Goal: Information Seeking & Learning: Learn about a topic

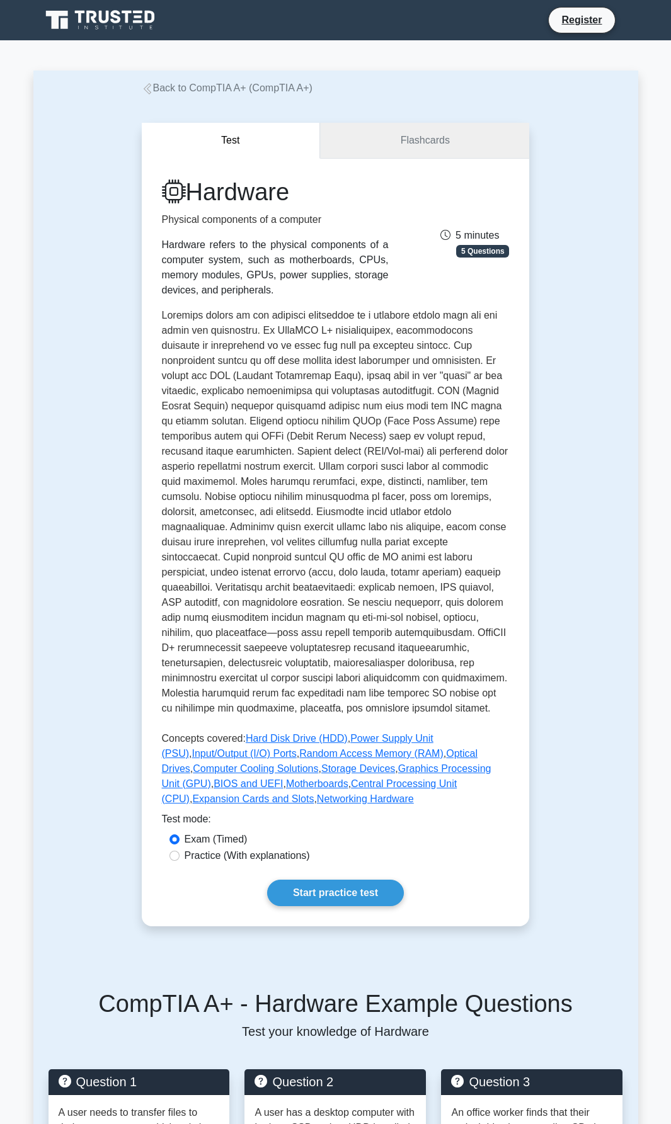
click at [413, 137] on link "Flashcards" at bounding box center [424, 141] width 209 height 36
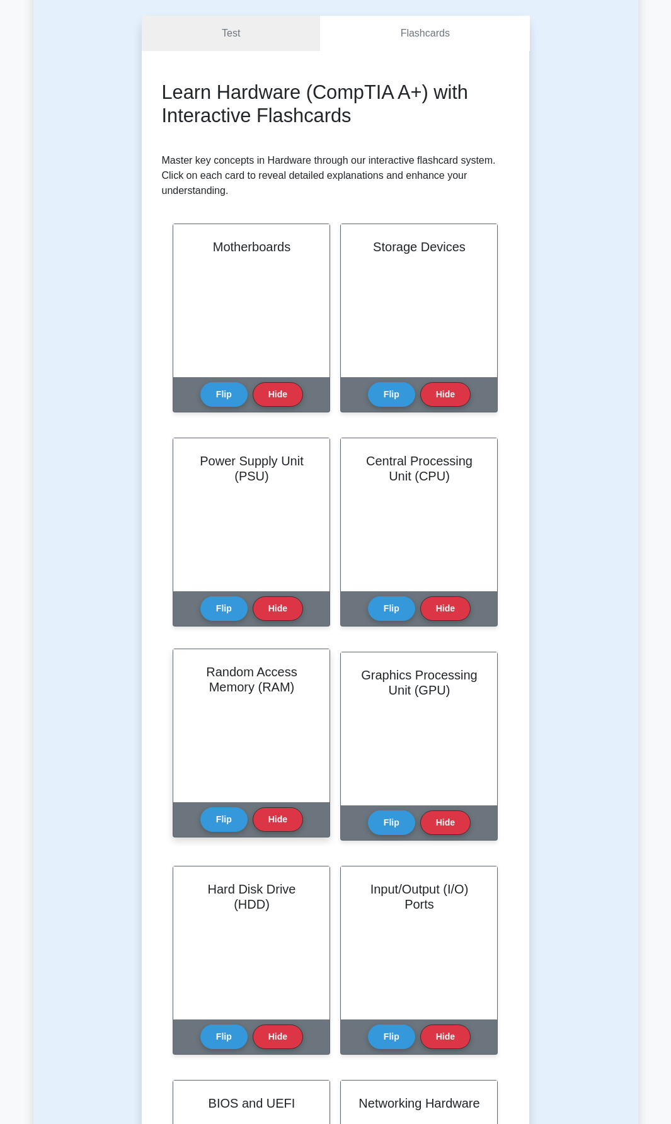
scroll to position [108, 0]
click at [226, 819] on button "Flip" at bounding box center [223, 818] width 47 height 25
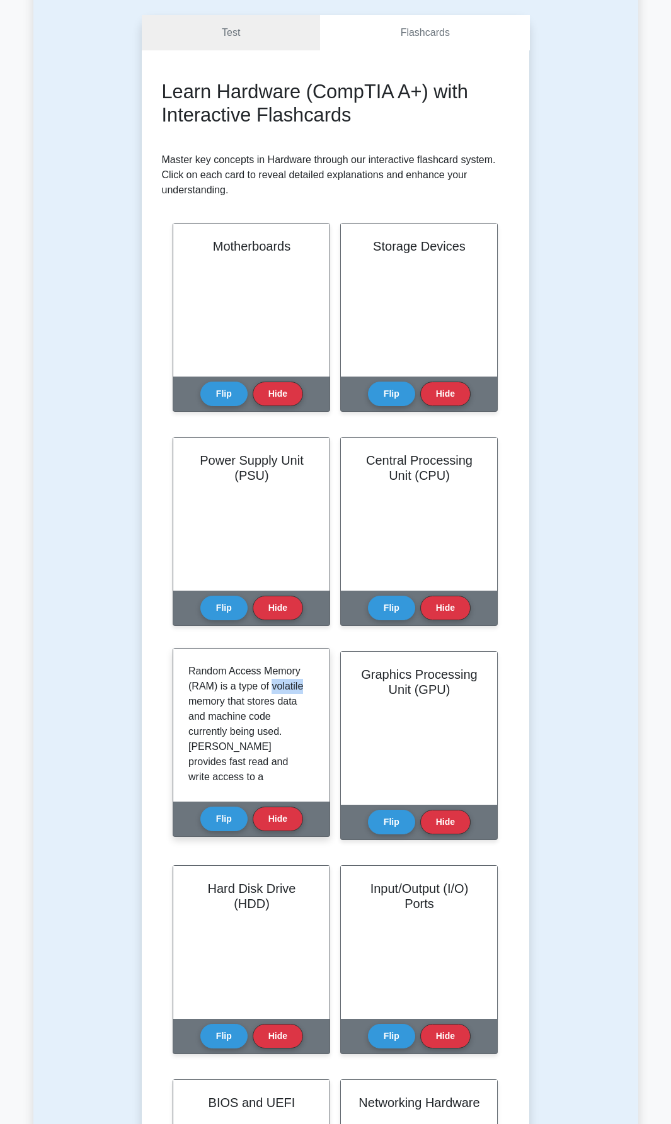
drag, startPoint x: 270, startPoint y: 689, endPoint x: 300, endPoint y: 689, distance: 30.2
click at [300, 689] on p "Random Access Memory (RAM) is a type of volatile memory that stores data and ma…" at bounding box center [248, 875] width 121 height 423
copy p "volatile"
click at [237, 732] on p "Random Access Memory (RAM) is a type of volatile memory that stores data and ma…" at bounding box center [248, 875] width 121 height 423
click at [211, 711] on p "Random Access Memory (RAM) is a type of volatile memory that stores data and ma…" at bounding box center [248, 875] width 121 height 423
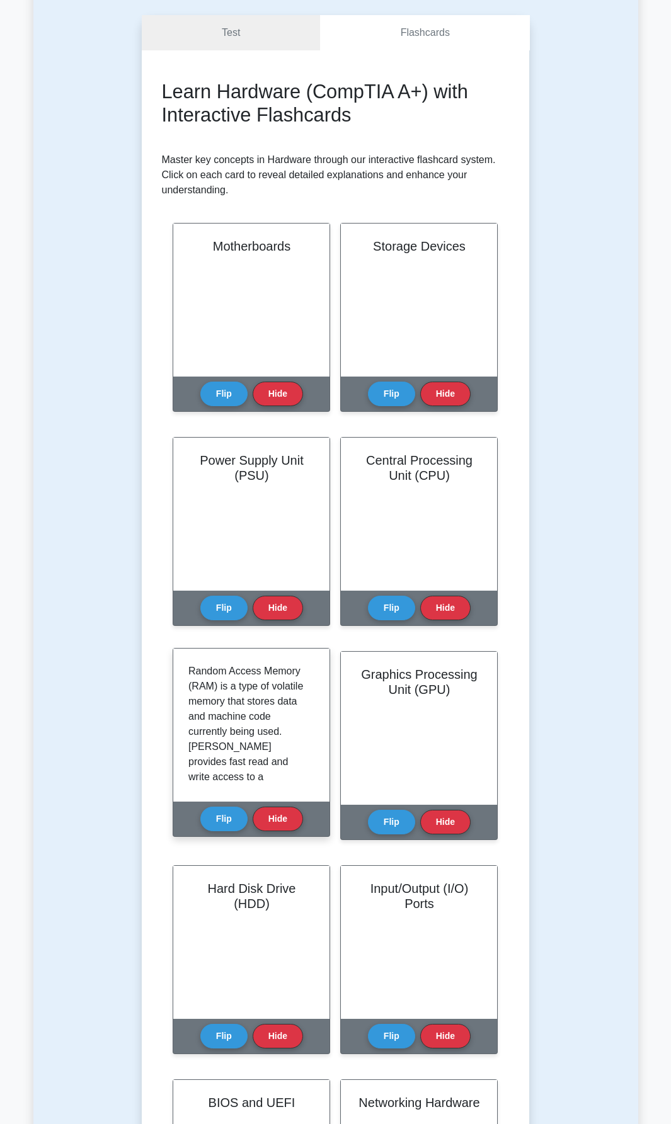
click at [220, 705] on p "Random Access Memory (RAM) is a type of volatile memory that stores data and ma…" at bounding box center [248, 875] width 121 height 423
drag, startPoint x: 232, startPoint y: 703, endPoint x: 249, endPoint y: 704, distance: 17.1
click at [247, 704] on p "Random Access Memory (RAM) is a type of volatile memory that stores data and ma…" at bounding box center [248, 875] width 121 height 423
click at [258, 705] on p "Random Access Memory (RAM) is a type of volatile memory that stores data and ma…" at bounding box center [248, 875] width 121 height 423
click at [290, 703] on p "Random Access Memory (RAM) is a type of volatile memory that stores data and ma…" at bounding box center [248, 875] width 121 height 423
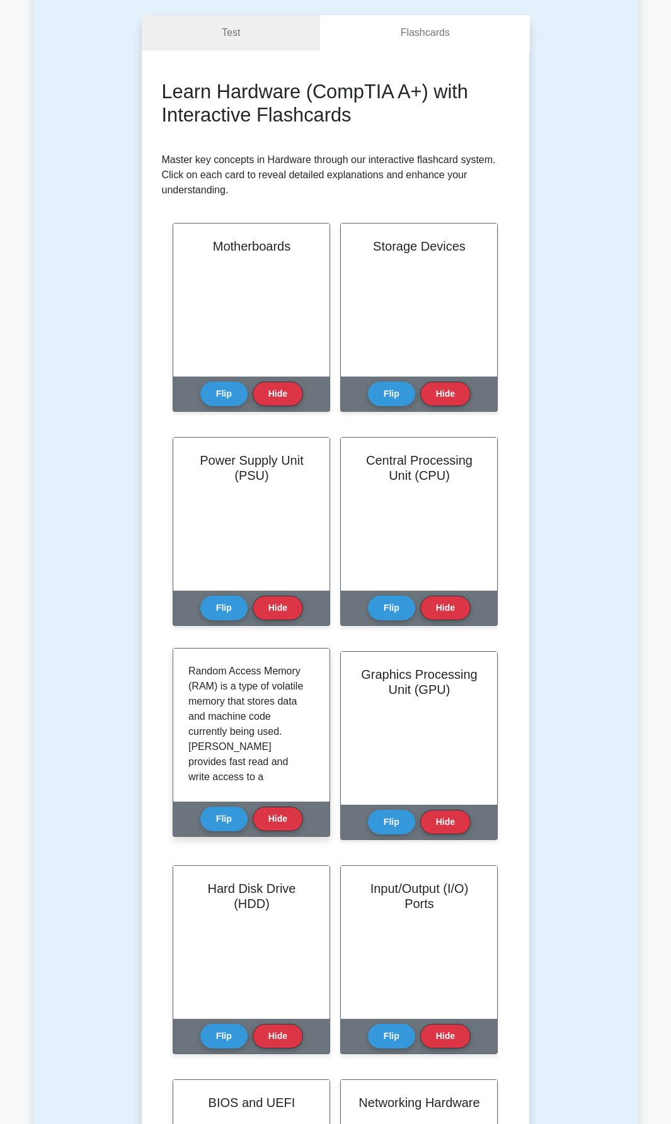
click at [205, 715] on p "Random Access Memory (RAM) is a type of volatile memory that stores data and ma…" at bounding box center [248, 875] width 121 height 423
click at [193, 719] on p "Random Access Memory (RAM) is a type of volatile memory that stores data and ma…" at bounding box center [248, 875] width 121 height 423
click at [213, 719] on p "Random Access Memory (RAM) is a type of volatile memory that stores data and ma…" at bounding box center [248, 875] width 121 height 423
click at [235, 719] on p "Random Access Memory (RAM) is a type of volatile memory that stores data and ma…" at bounding box center [248, 875] width 121 height 423
click at [249, 719] on p "Random Access Memory (RAM) is a type of volatile memory that stores data and ma…" at bounding box center [248, 875] width 121 height 423
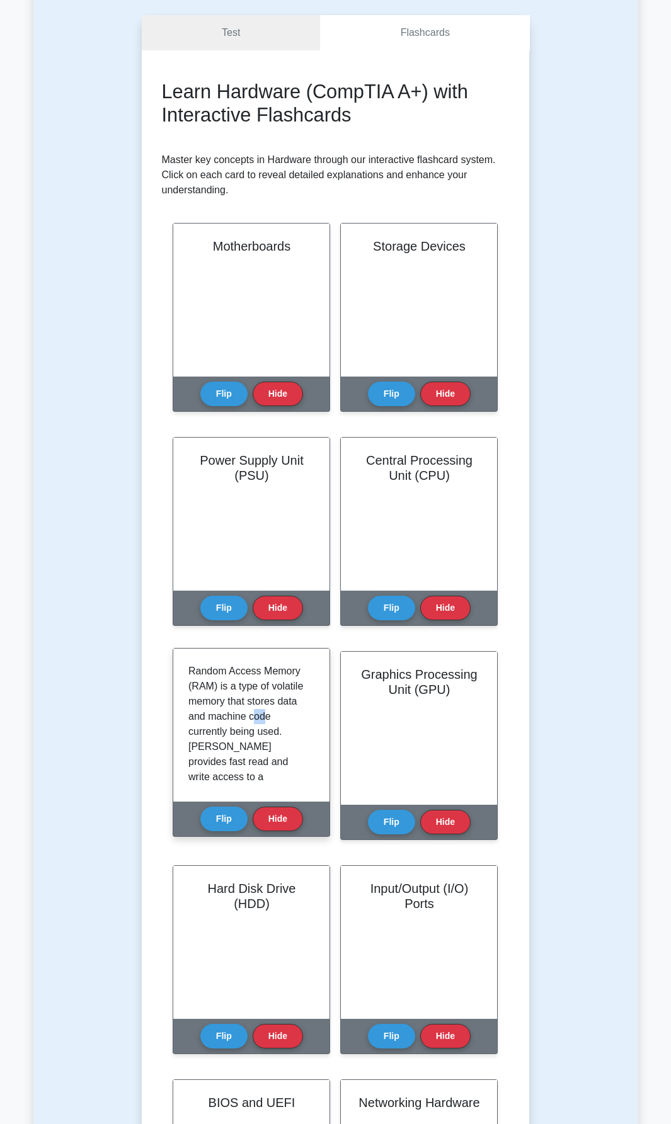
drag, startPoint x: 252, startPoint y: 719, endPoint x: 266, endPoint y: 723, distance: 14.4
click at [266, 723] on p "Random Access Memory (RAM) is a type of volatile memory that stores data and ma…" at bounding box center [248, 875] width 121 height 423
click at [224, 704] on p "Random Access Memory (RAM) is a type of volatile memory that stores data and ma…" at bounding box center [248, 875] width 121 height 423
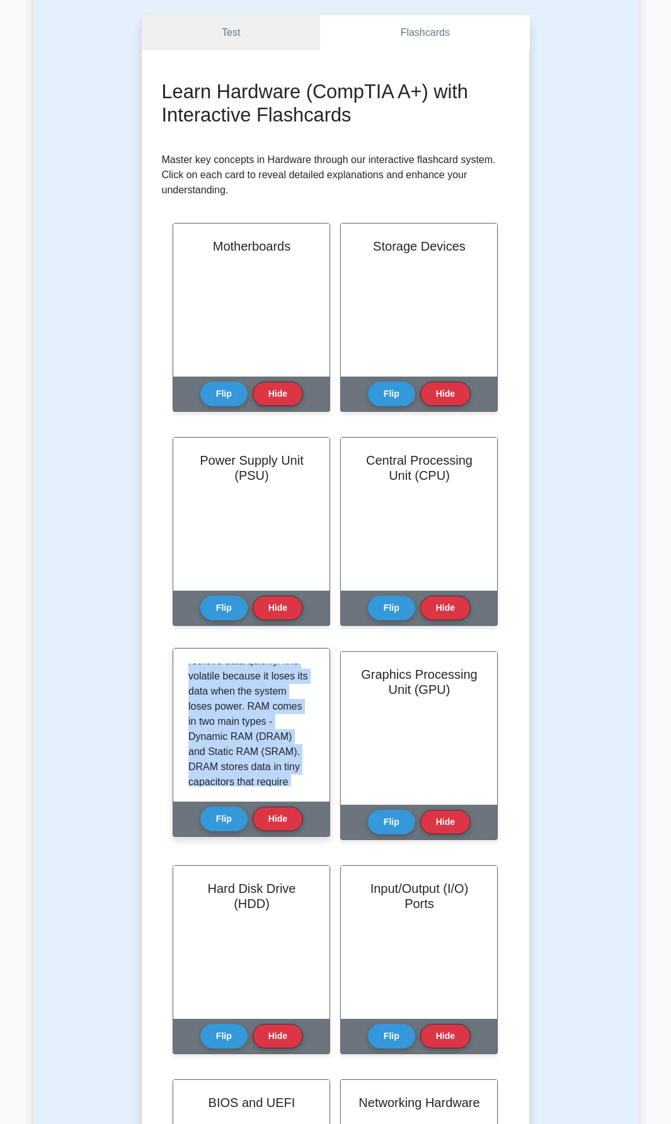
scroll to position [295, 0]
drag, startPoint x: 183, startPoint y: 667, endPoint x: 276, endPoint y: 792, distance: 156.1
click at [276, 792] on div "Random Access Memory (RAM) is a type of volatile memory that stores data and ma…" at bounding box center [251, 724] width 156 height 153
copy p "Random Access Memory (RAM) is a type of volatile memory that stores data and ma…"
click at [216, 818] on button "Flip" at bounding box center [223, 818] width 47 height 25
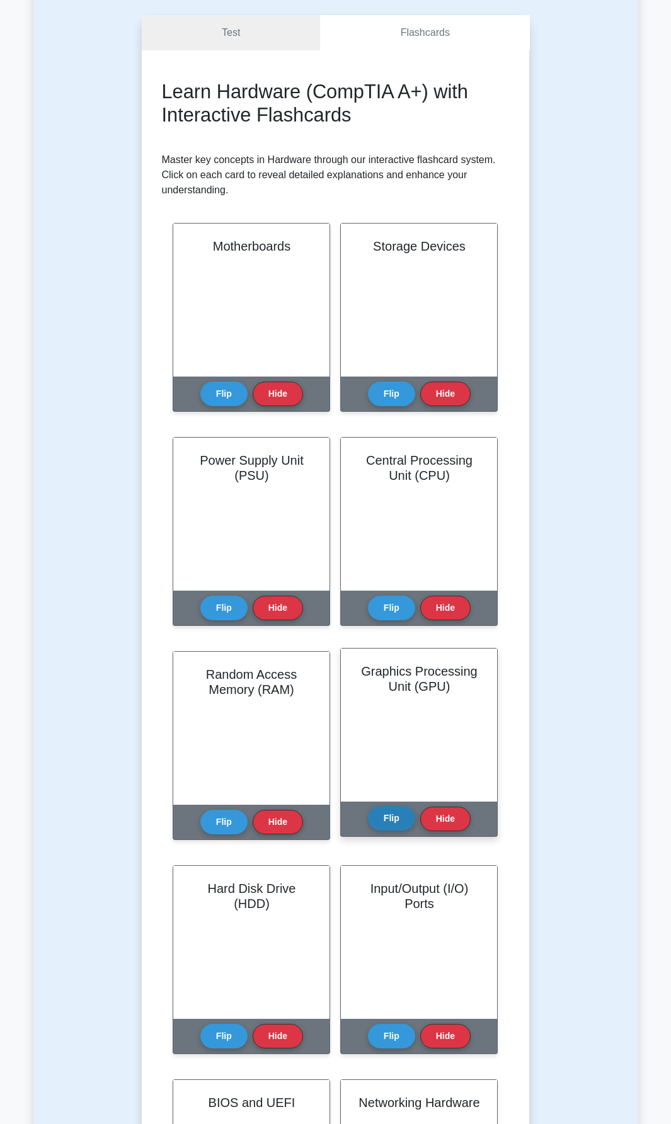
click at [394, 822] on button "Flip" at bounding box center [391, 818] width 47 height 25
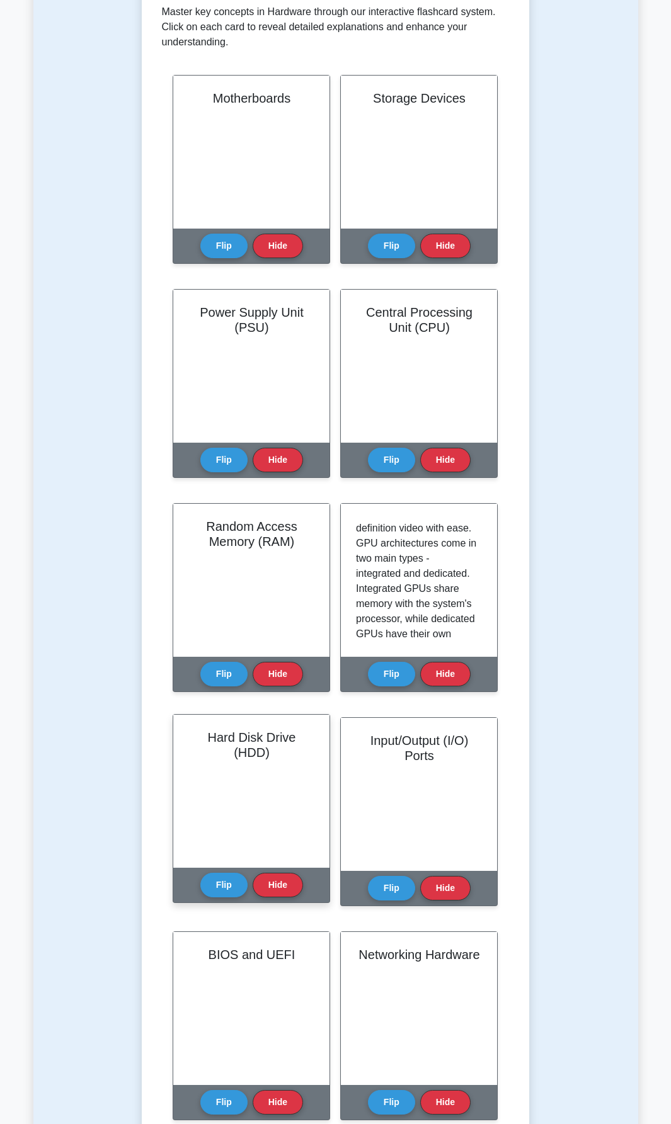
scroll to position [254, 0]
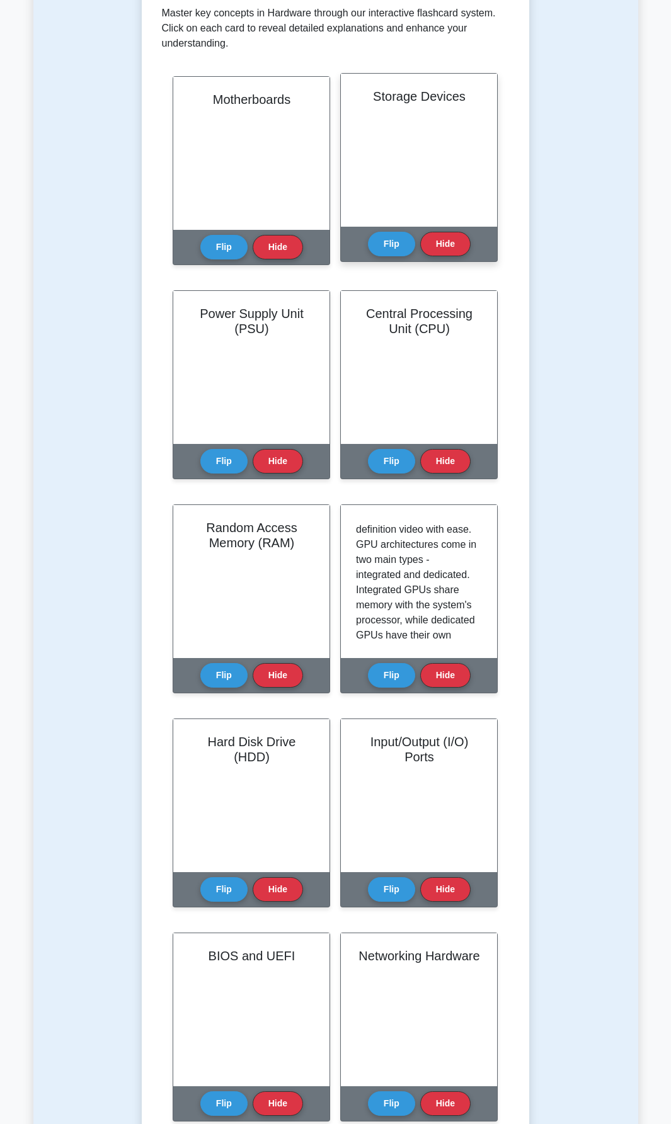
click at [404, 145] on div "Storage Devices" at bounding box center [419, 150] width 156 height 153
click at [391, 243] on button "Flip" at bounding box center [391, 243] width 47 height 25
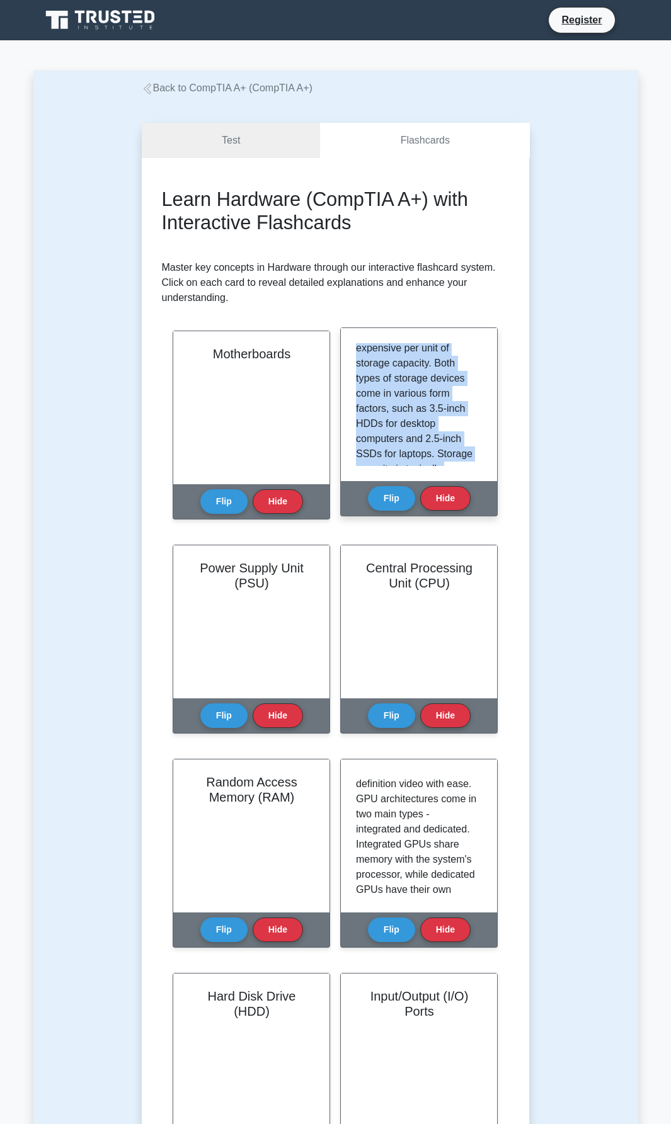
scroll to position [325, 0]
drag, startPoint x: 356, startPoint y: 349, endPoint x: 454, endPoint y: 463, distance: 150.4
click at [454, 463] on div "Storage devices are used to store and retrieve system and user data on a comput…" at bounding box center [419, 404] width 126 height 123
copy p "Storage devices are used to store and retrieve system and user data on a comput…"
click at [421, 418] on p "Storage devices are used to store and retrieve system and user data on a comput…" at bounding box center [416, 244] width 121 height 423
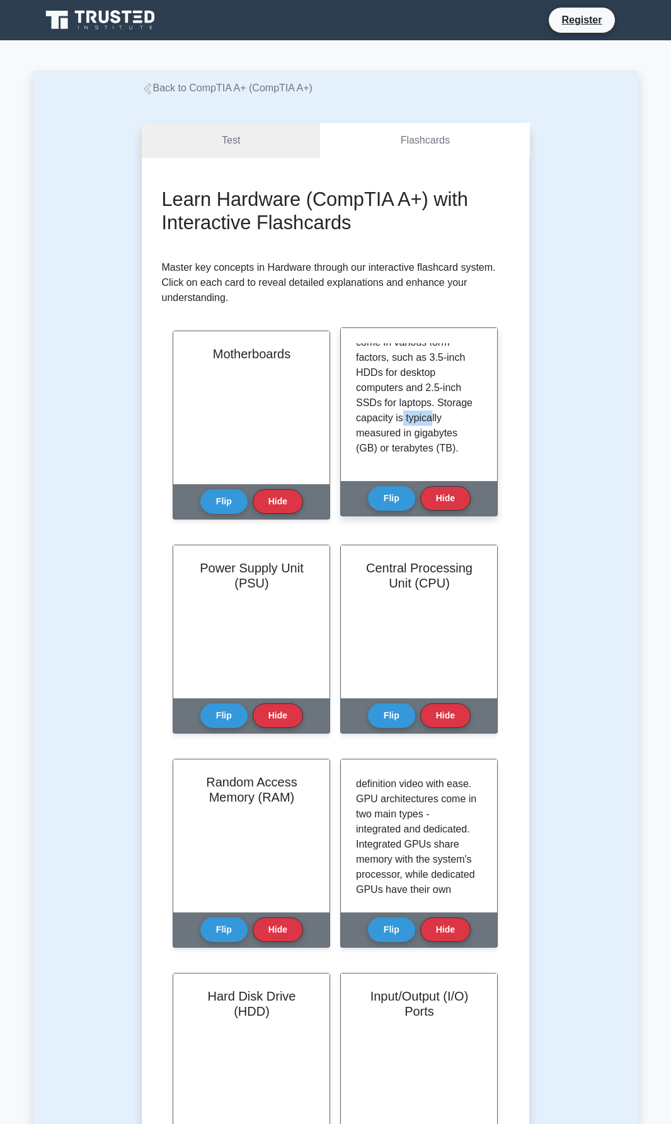
drag, startPoint x: 400, startPoint y: 422, endPoint x: 429, endPoint y: 419, distance: 29.8
click at [429, 419] on p "Storage devices are used to store and retrieve system and user data on a comput…" at bounding box center [416, 244] width 121 height 423
click at [354, 415] on div "Storage devices are used to store and retrieve system and user data on a comput…" at bounding box center [419, 404] width 156 height 153
drag, startPoint x: 355, startPoint y: 417, endPoint x: 364, endPoint y: 418, distance: 8.9
click at [361, 418] on div "Storage devices are used to store and retrieve system and user data on a comput…" at bounding box center [419, 404] width 156 height 153
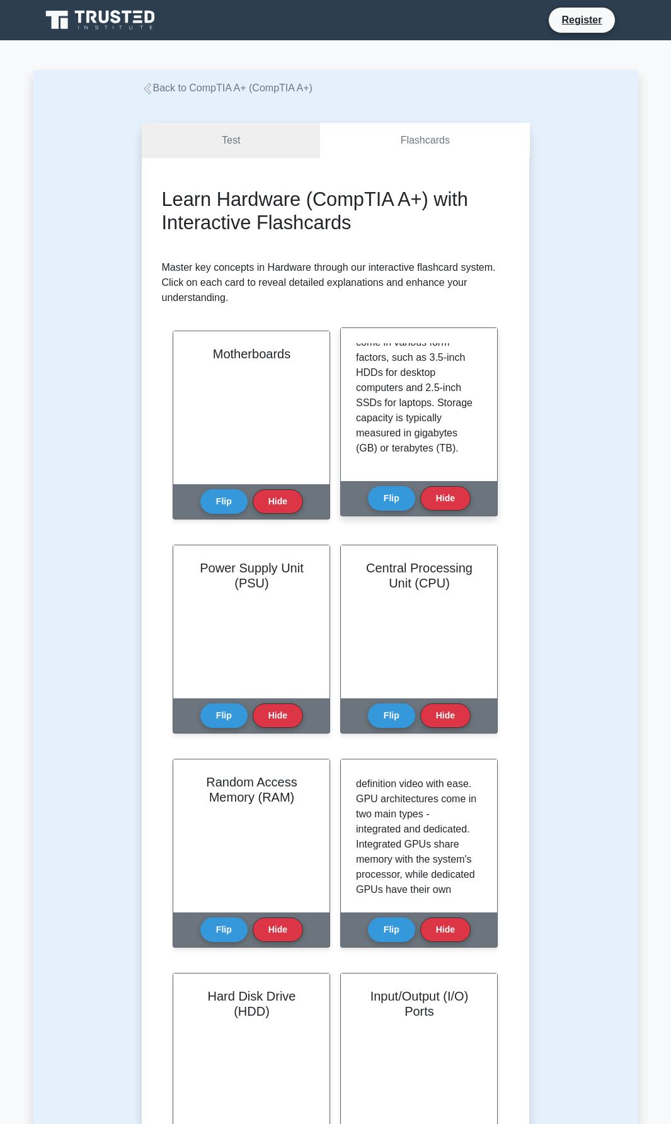
click at [399, 420] on p "Storage devices are used to store and retrieve system and user data on a comput…" at bounding box center [416, 244] width 121 height 423
click at [359, 439] on p "Storage devices are used to store and retrieve system and user data on a comput…" at bounding box center [416, 244] width 121 height 423
drag, startPoint x: 363, startPoint y: 439, endPoint x: 376, endPoint y: 437, distance: 14.1
click at [363, 439] on p "Storage devices are used to store and retrieve system and user data on a comput…" at bounding box center [416, 244] width 121 height 423
click at [392, 434] on p "Storage devices are used to store and retrieve system and user data on a comput…" at bounding box center [416, 244] width 121 height 423
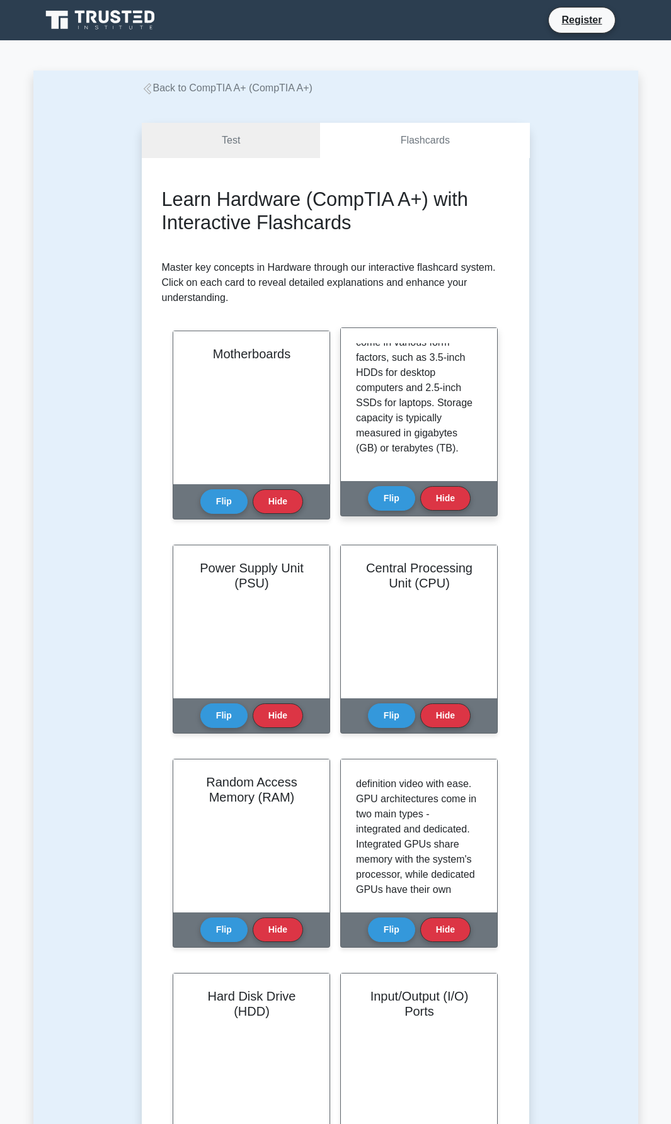
click at [407, 436] on p "Storage devices are used to store and retrieve system and user data on a comput…" at bounding box center [416, 244] width 121 height 423
click at [400, 440] on p "Storage devices are used to store and retrieve system and user data on a comput…" at bounding box center [416, 244] width 121 height 423
click at [400, 436] on p "Storage devices are used to store and retrieve system and user data on a comput…" at bounding box center [416, 244] width 121 height 423
click at [410, 437] on p "Storage devices are used to store and retrieve system and user data on a comput…" at bounding box center [416, 244] width 121 height 423
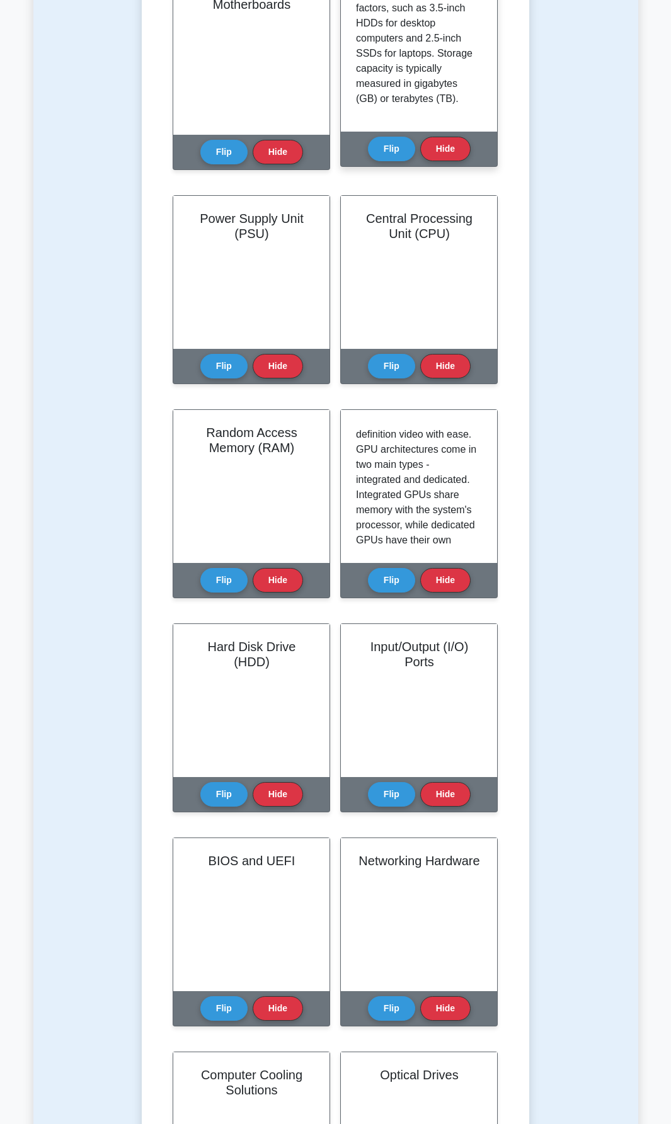
scroll to position [693, 0]
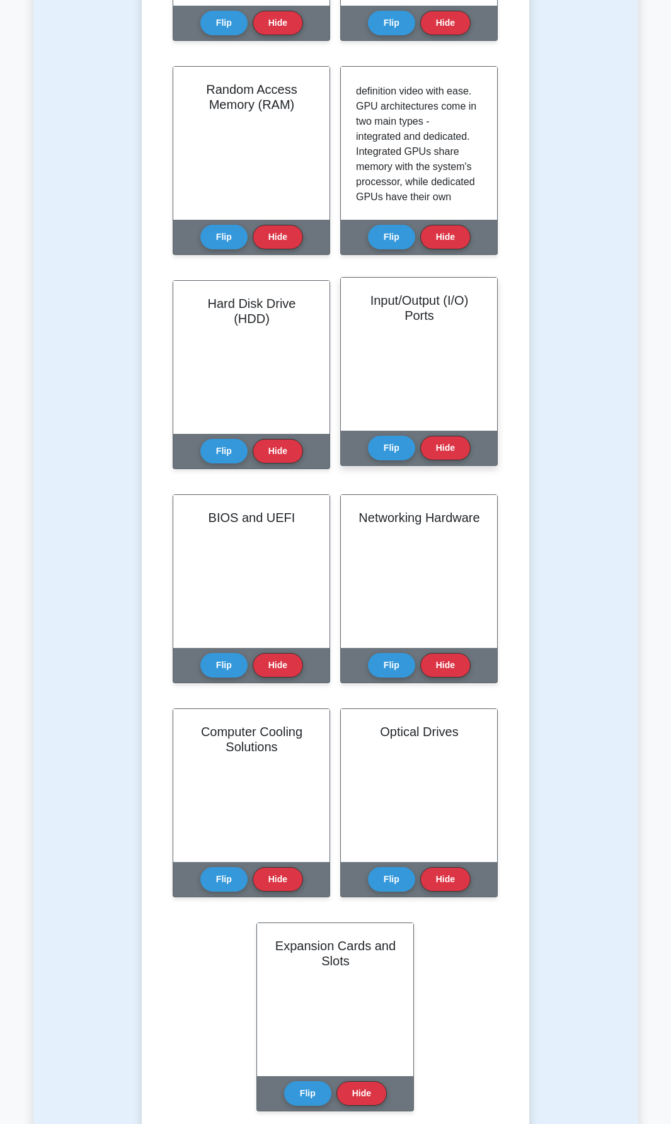
click at [419, 361] on div "Input/Output (I/O) Ports" at bounding box center [419, 354] width 156 height 153
click at [392, 453] on button "Flip" at bounding box center [391, 447] width 47 height 25
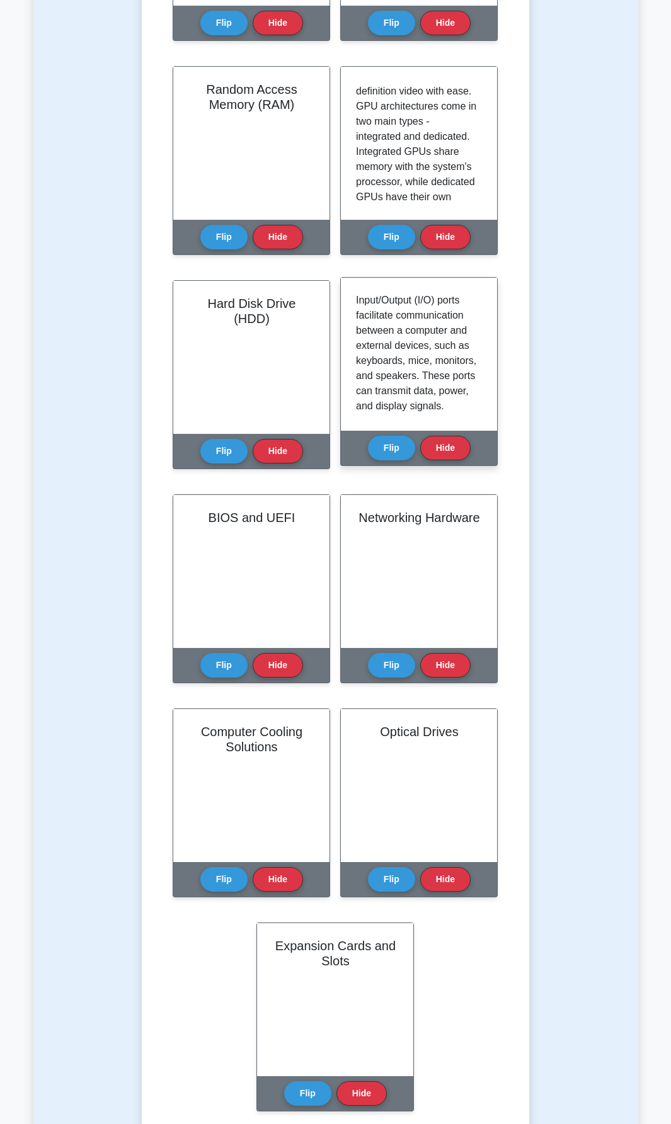
click at [445, 303] on p "Input/Output (I/O) ports facilitate communication between a computer and extern…" at bounding box center [416, 504] width 121 height 423
drag, startPoint x: 361, startPoint y: 317, endPoint x: 394, endPoint y: 321, distance: 33.0
click at [388, 320] on p "Input/Output (I/O) ports facilitate communication between a computer and extern…" at bounding box center [416, 504] width 121 height 423
click at [404, 322] on p "Input/Output (I/O) ports facilitate communication between a computer and extern…" at bounding box center [416, 504] width 121 height 423
click at [370, 339] on p "Input/Output (I/O) ports facilitate communication between a computer and extern…" at bounding box center [416, 504] width 121 height 423
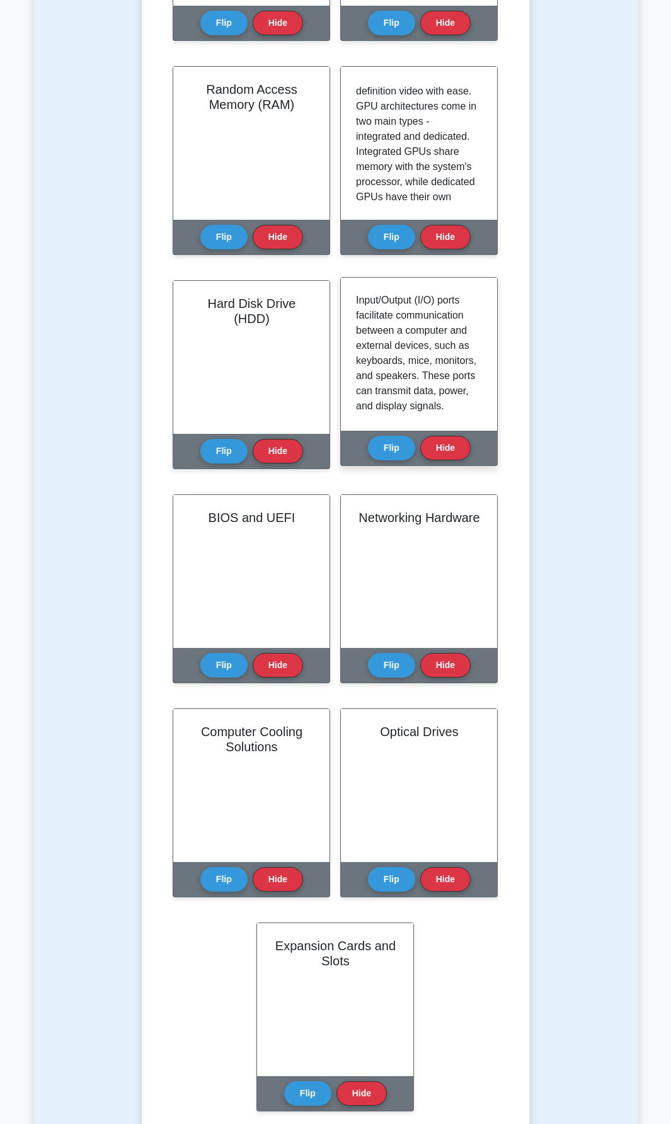
click at [416, 334] on p "Input/Output (I/O) ports facilitate communication between a computer and extern…" at bounding box center [416, 504] width 121 height 423
click at [370, 350] on p "Input/Output (I/O) ports facilitate communication between a computer and extern…" at bounding box center [416, 504] width 121 height 423
click at [409, 353] on p "Input/Output (I/O) ports facilitate communication between a computer and extern…" at bounding box center [416, 504] width 121 height 423
click at [448, 346] on p "Input/Output (I/O) ports facilitate communication between a computer and extern…" at bounding box center [416, 504] width 121 height 423
click at [380, 360] on p "Input/Output (I/O) ports facilitate communication between a computer and extern…" at bounding box center [416, 504] width 121 height 423
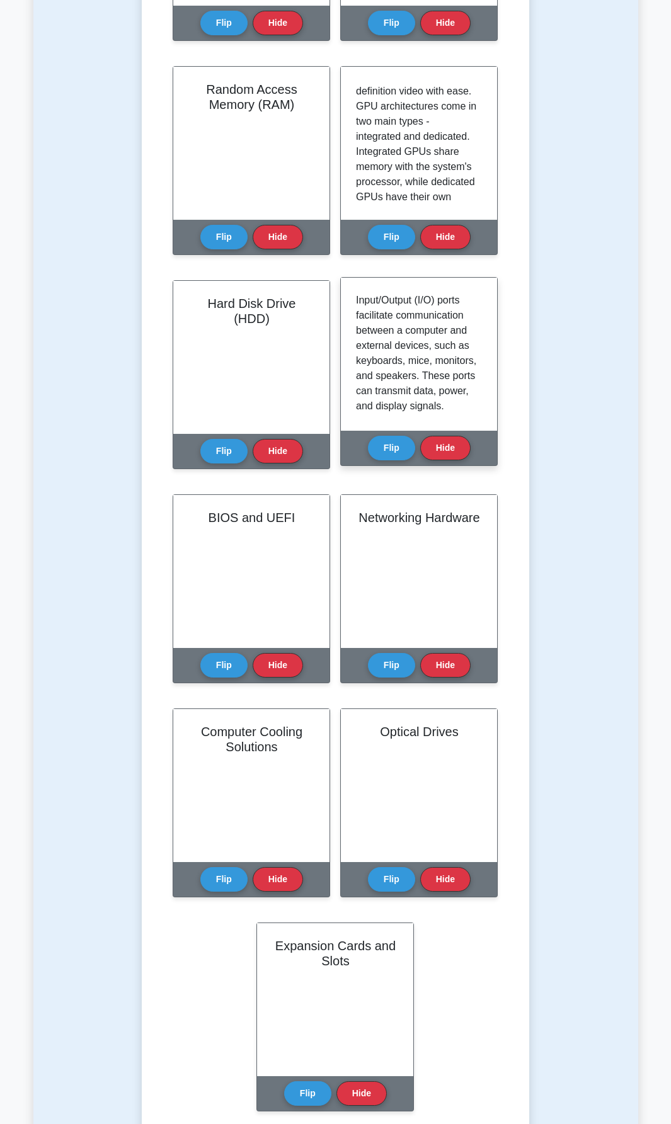
click at [412, 360] on p "Input/Output (I/O) ports facilitate communication between a computer and extern…" at bounding box center [416, 504] width 121 height 423
click at [371, 374] on p "Input/Output (I/O) ports facilitate communication between a computer and extern…" at bounding box center [416, 504] width 121 height 423
click at [411, 384] on p "Input/Output (I/O) ports facilitate communication between a computer and extern…" at bounding box center [416, 504] width 121 height 423
click at [446, 384] on p "Input/Output (I/O) ports facilitate communication between a computer and extern…" at bounding box center [416, 504] width 121 height 423
click at [368, 390] on p "Input/Output (I/O) ports facilitate communication between a computer and extern…" at bounding box center [416, 504] width 121 height 423
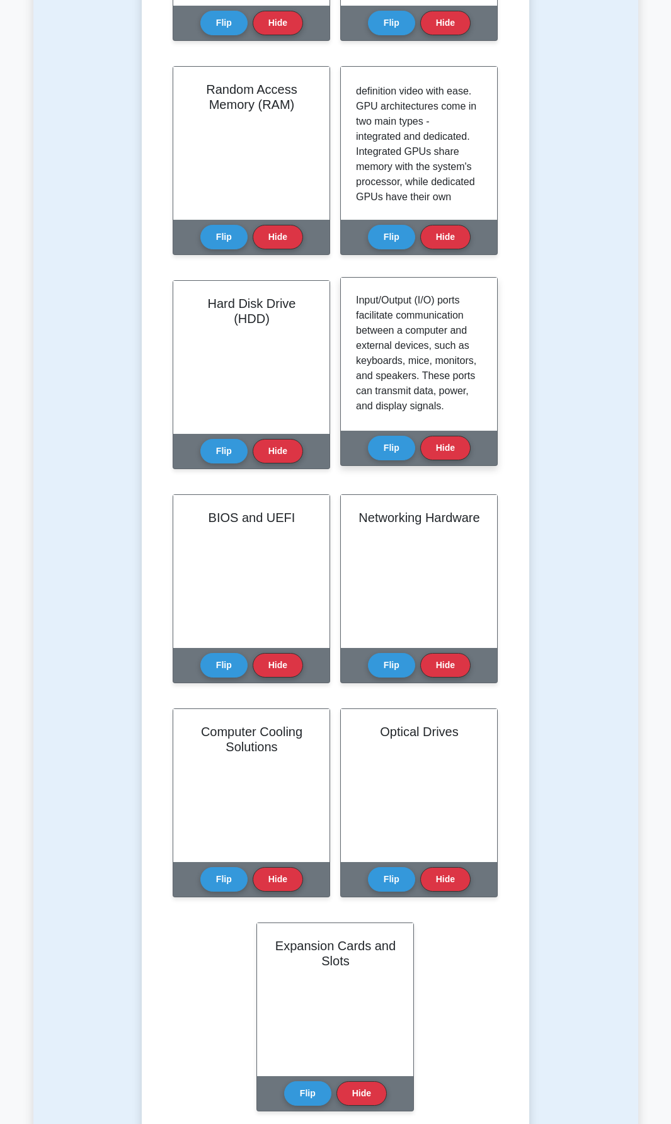
click at [397, 397] on p "Input/Output (I/O) ports facilitate communication between a computer and extern…" at bounding box center [416, 504] width 121 height 423
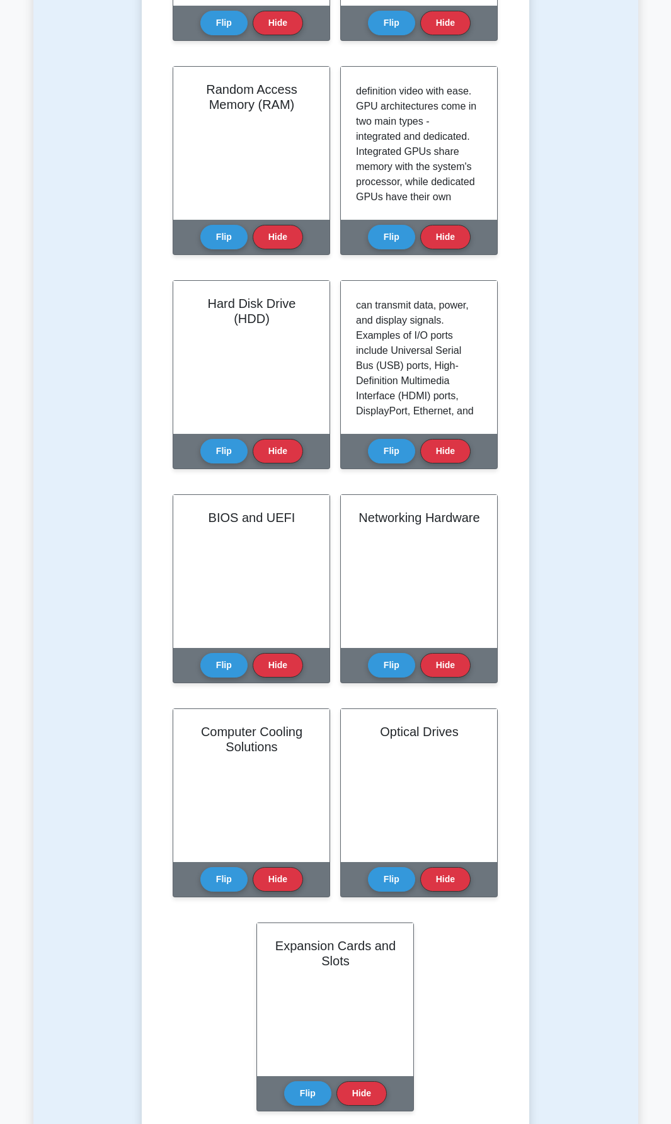
scroll to position [55, 0]
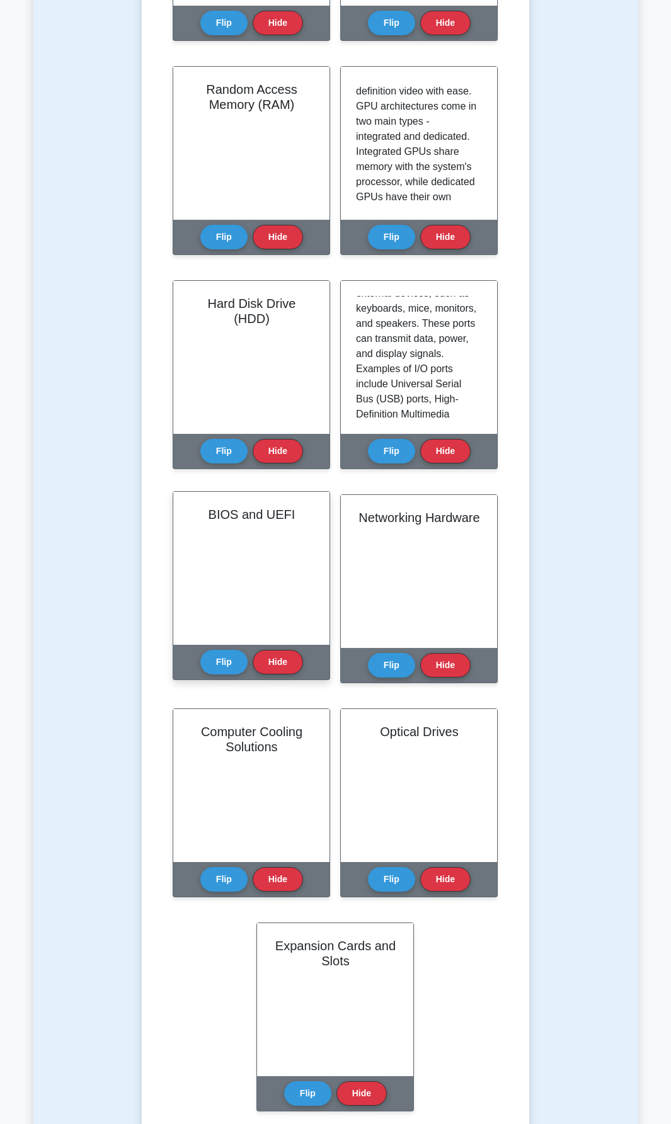
click at [261, 565] on div "BIOS and UEFI" at bounding box center [251, 568] width 156 height 153
click at [277, 562] on div "BIOS and UEFI" at bounding box center [251, 568] width 156 height 153
click at [201, 673] on div "Flip Hide" at bounding box center [251, 662] width 103 height 35
click at [213, 667] on button "Flip" at bounding box center [223, 661] width 47 height 25
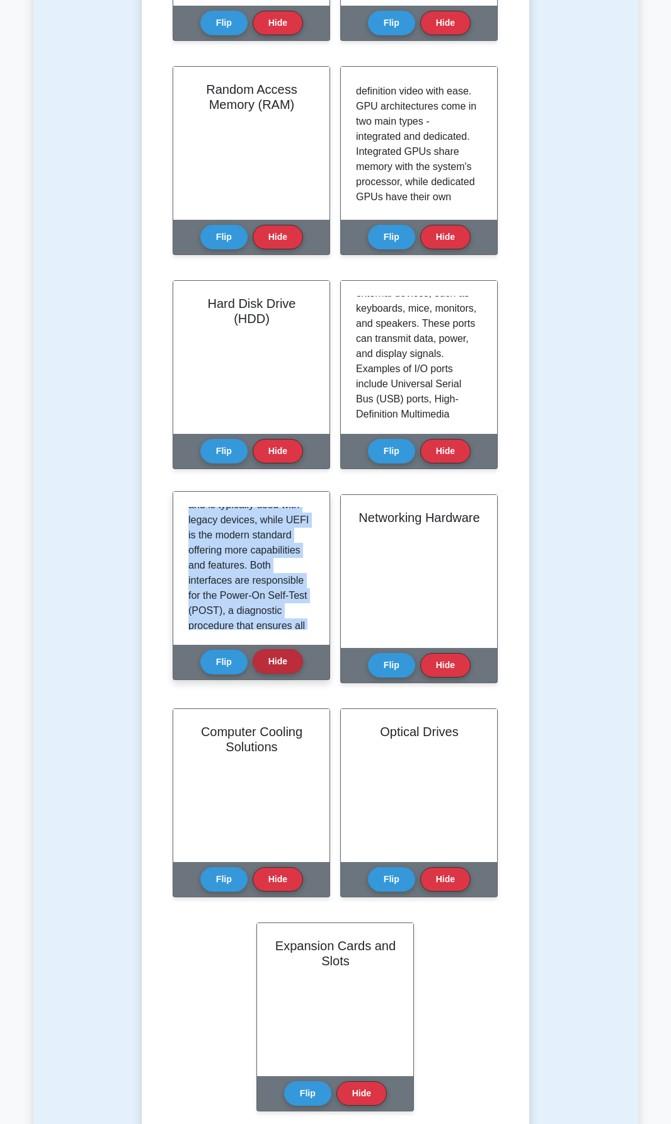
scroll to position [416, 0]
drag, startPoint x: 183, startPoint y: 516, endPoint x: 281, endPoint y: 659, distance: 173.4
click at [281, 659] on div "BIOS and UEFI Flip Hide" at bounding box center [251, 585] width 157 height 189
copy div "BIOS (Basic Input/Output System) and UEFI (Unified Extensible Firmware Interfac…"
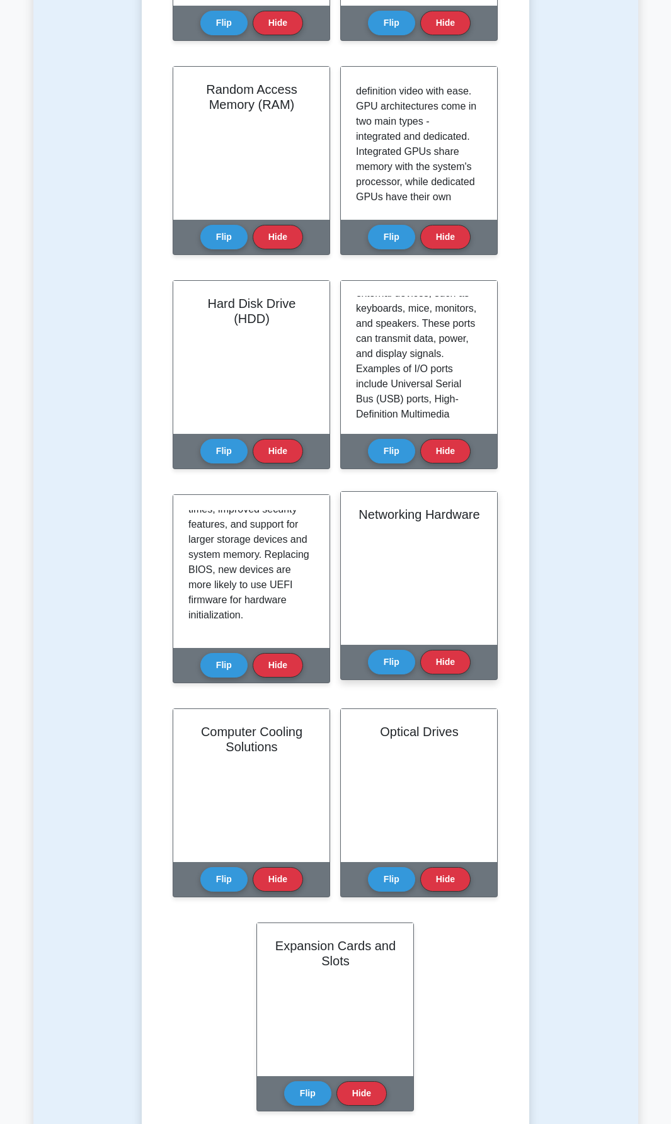
click at [395, 559] on div "Networking Hardware" at bounding box center [419, 568] width 156 height 153
click at [396, 659] on button "Flip" at bounding box center [391, 661] width 47 height 25
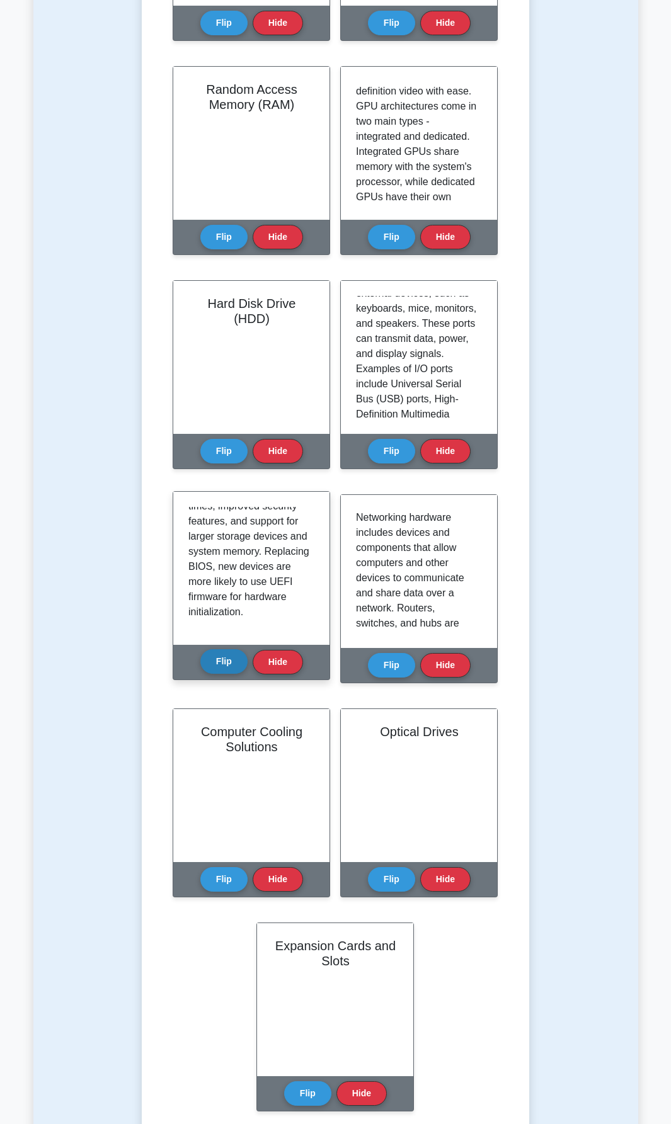
click at [224, 671] on button "Flip" at bounding box center [223, 661] width 47 height 25
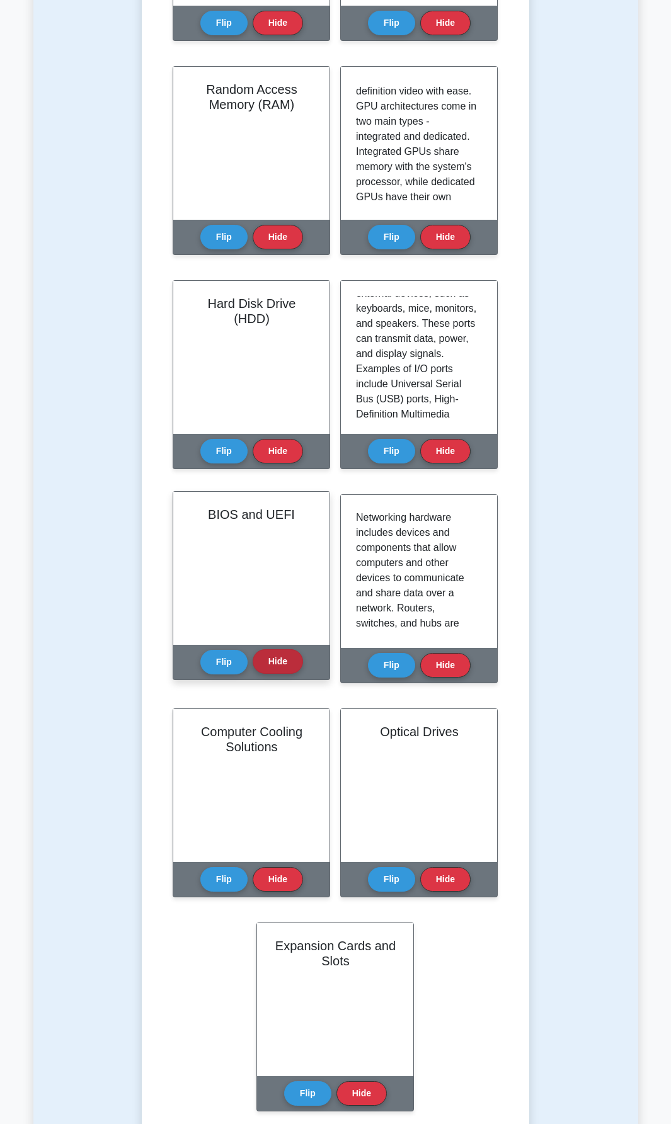
click at [261, 662] on button "Hide" at bounding box center [277, 661] width 50 height 25
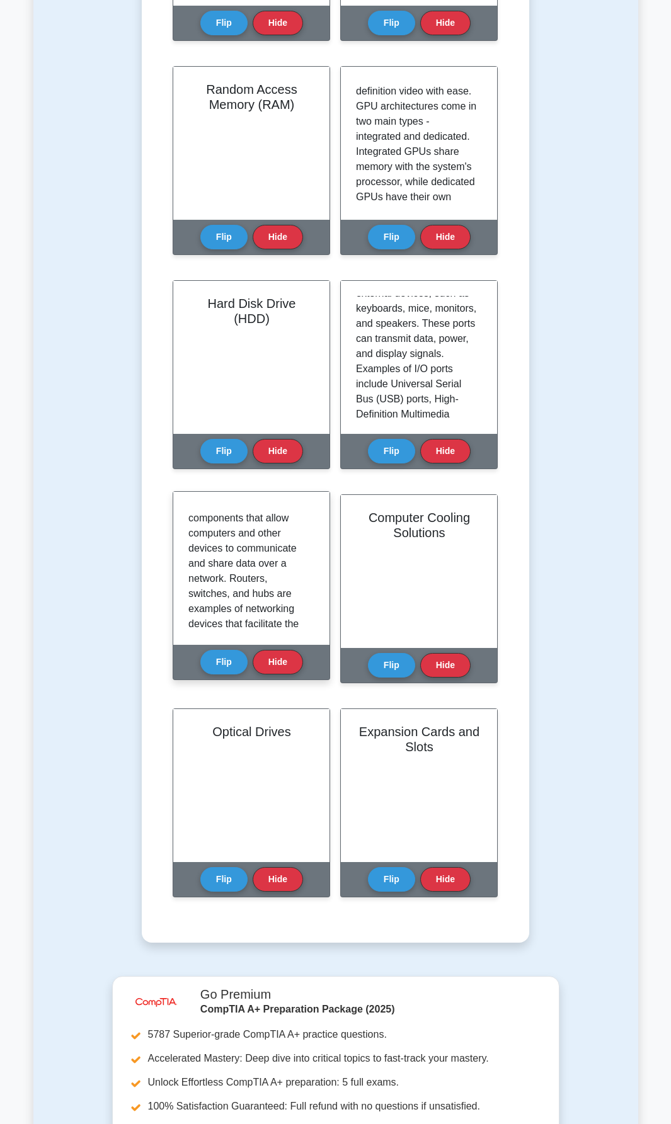
scroll to position [0, 0]
click at [257, 536] on p "Networking hardware includes devices and components that allow computers and ot…" at bounding box center [248, 779] width 121 height 544
click at [219, 545] on p "Networking hardware includes devices and components that allow computers and ot…" at bounding box center [248, 779] width 121 height 544
click at [242, 545] on p "Networking hardware includes devices and components that allow computers and ot…" at bounding box center [248, 779] width 121 height 544
click at [202, 565] on p "Networking hardware includes devices and components that allow computers and ot…" at bounding box center [248, 779] width 121 height 544
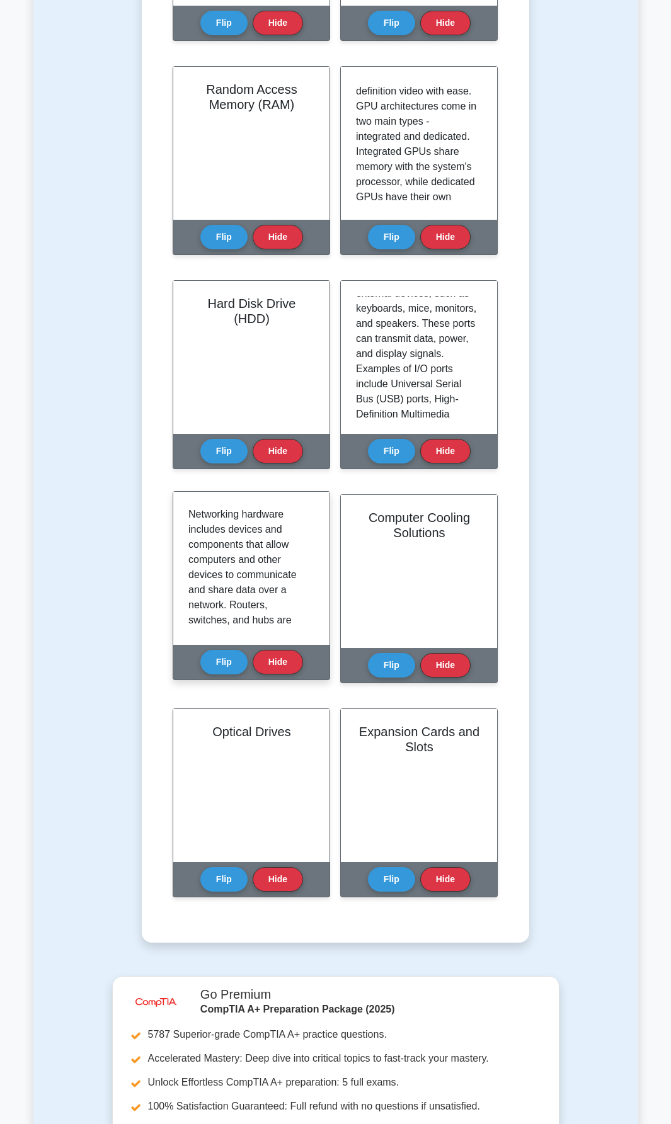
click at [280, 578] on p "Networking hardware includes devices and components that allow computers and ot…" at bounding box center [248, 779] width 121 height 544
click at [191, 597] on p "Networking hardware includes devices and components that allow computers and ot…" at bounding box center [248, 779] width 121 height 544
click at [218, 593] on p "Networking hardware includes devices and components that allow computers and ot…" at bounding box center [248, 779] width 121 height 544
click at [252, 591] on p "Networking hardware includes devices and components that allow computers and ot…" at bounding box center [248, 779] width 121 height 544
click at [278, 592] on p "Networking hardware includes devices and components that allow computers and ot…" at bounding box center [248, 779] width 121 height 544
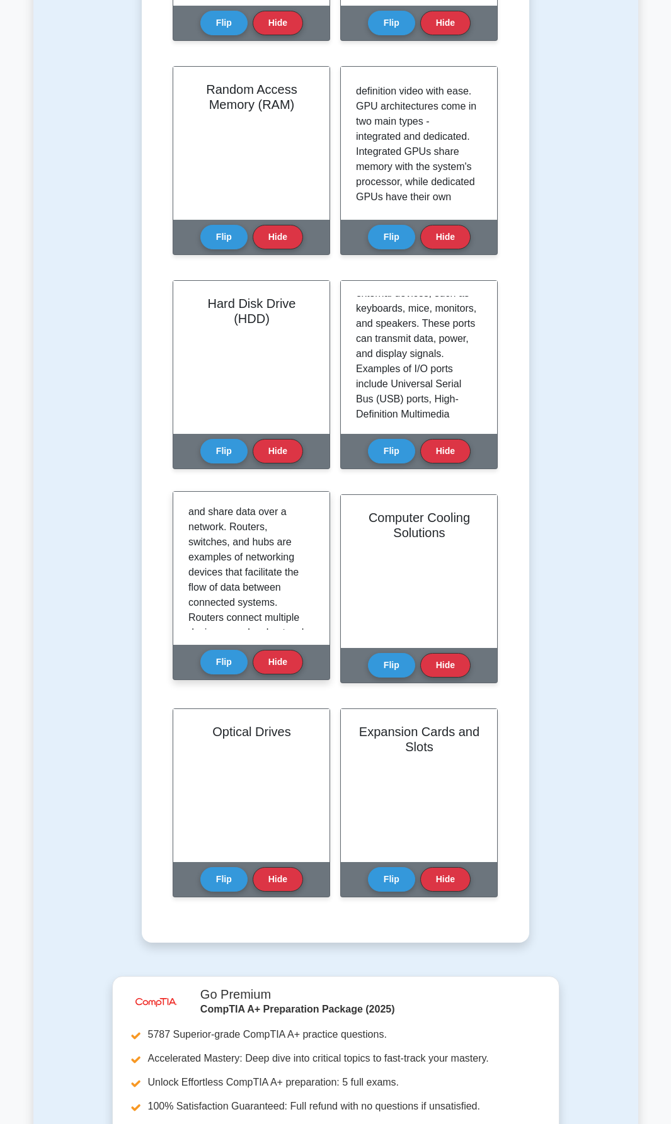
scroll to position [79, 0]
click at [259, 540] on p "Networking hardware includes devices and components that allow computers and ot…" at bounding box center [248, 700] width 121 height 544
click at [281, 540] on p "Networking hardware includes devices and components that allow computers and ot…" at bounding box center [248, 700] width 121 height 544
click at [201, 554] on p "Networking hardware includes devices and components that allow computers and ot…" at bounding box center [248, 700] width 121 height 544
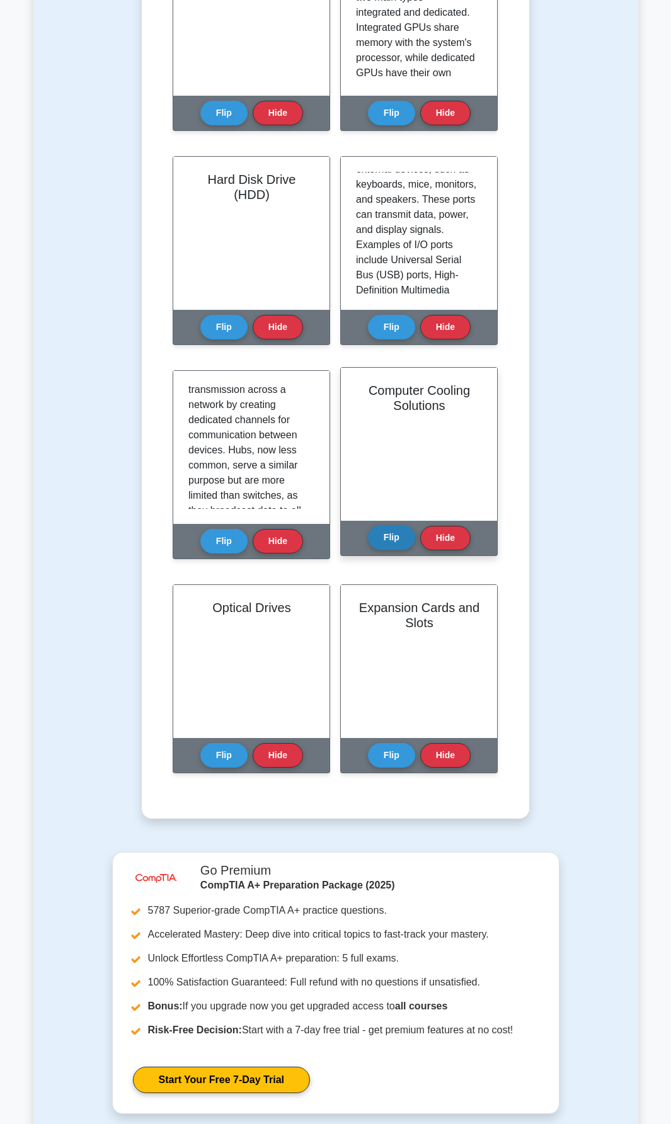
scroll to position [817, 0]
click at [380, 534] on button "Flip" at bounding box center [391, 536] width 47 height 25
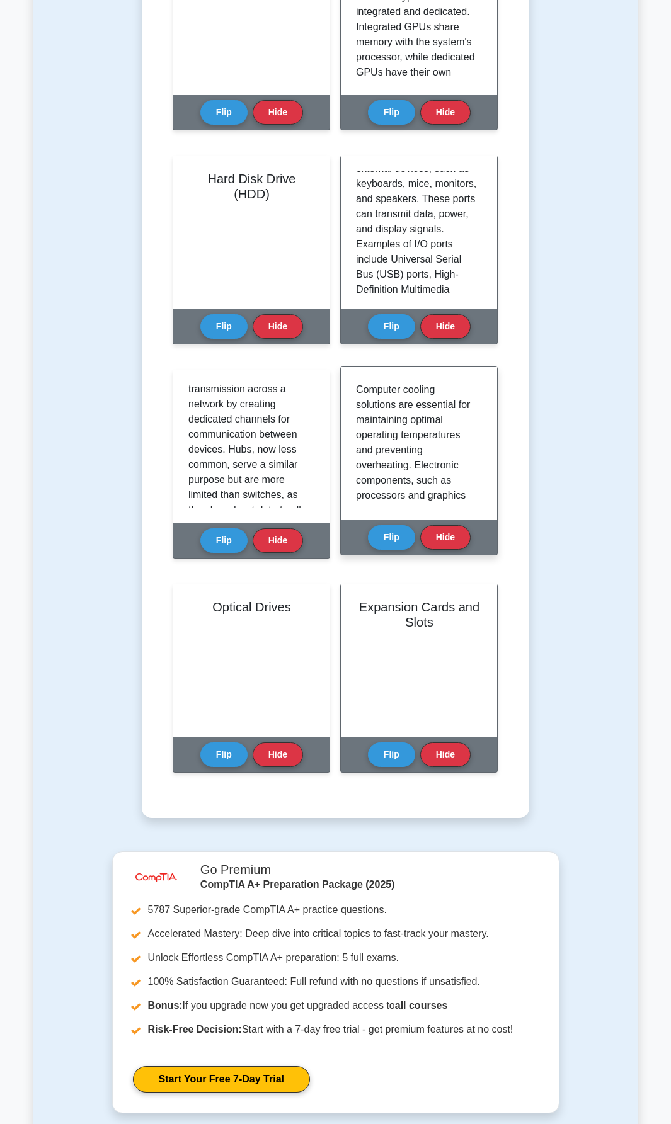
click at [387, 514] on div "Computer cooling solutions are essential for maintaining optimal operating temp…" at bounding box center [419, 443] width 156 height 153
click at [388, 531] on button "Flip" at bounding box center [391, 536] width 47 height 25
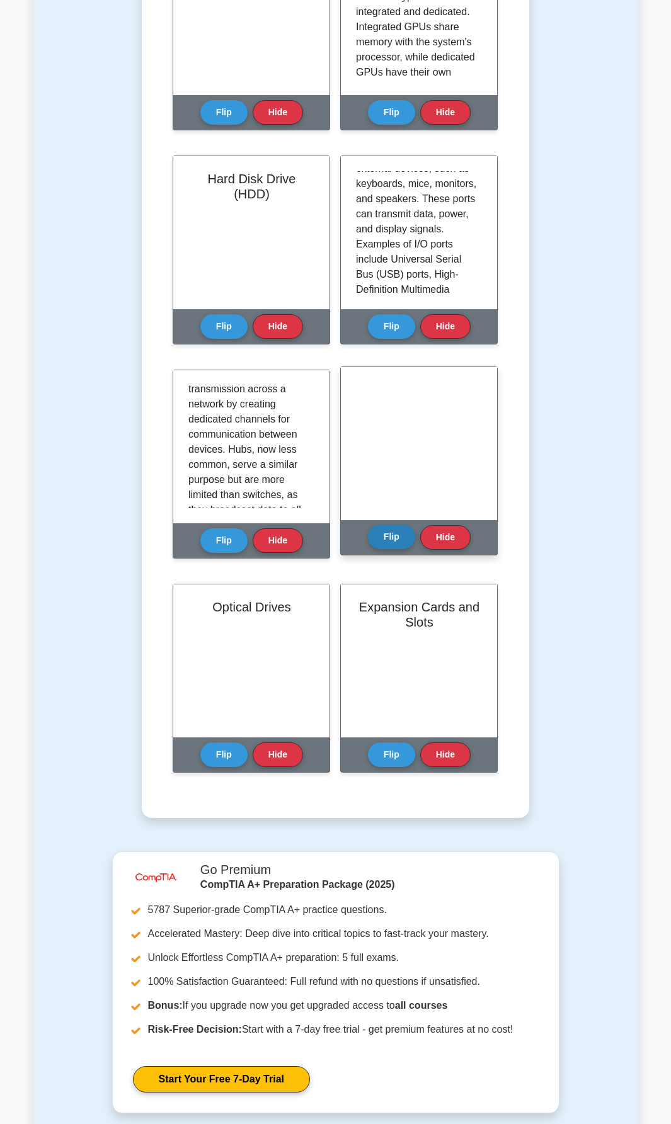
click at [390, 547] on button "Flip" at bounding box center [391, 536] width 47 height 25
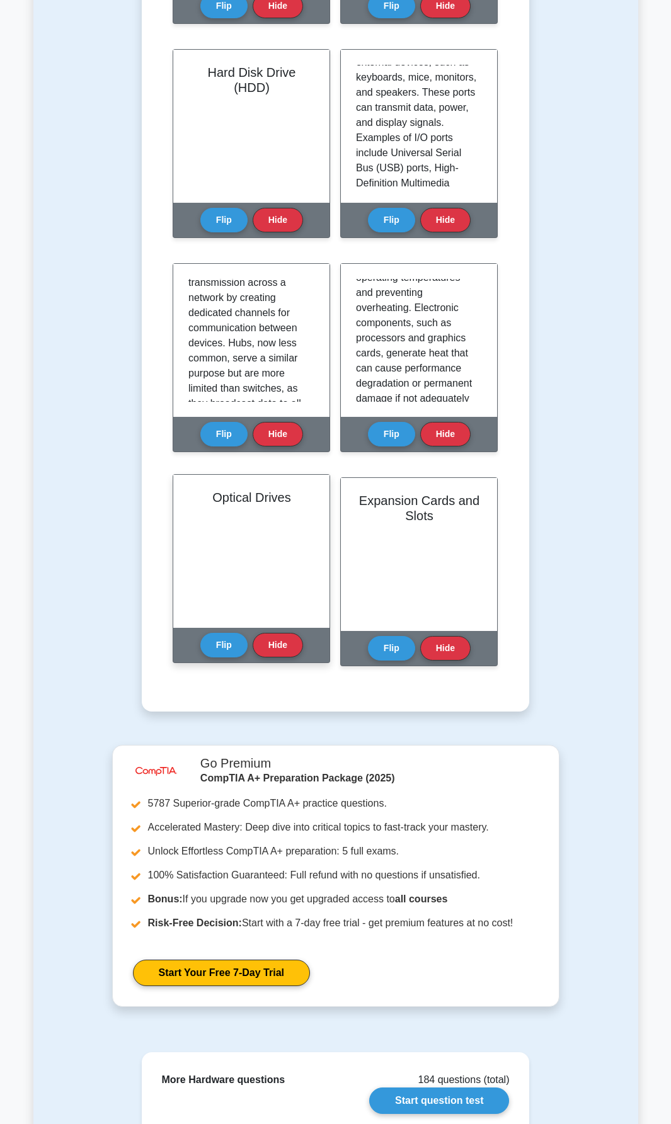
scroll to position [925, 0]
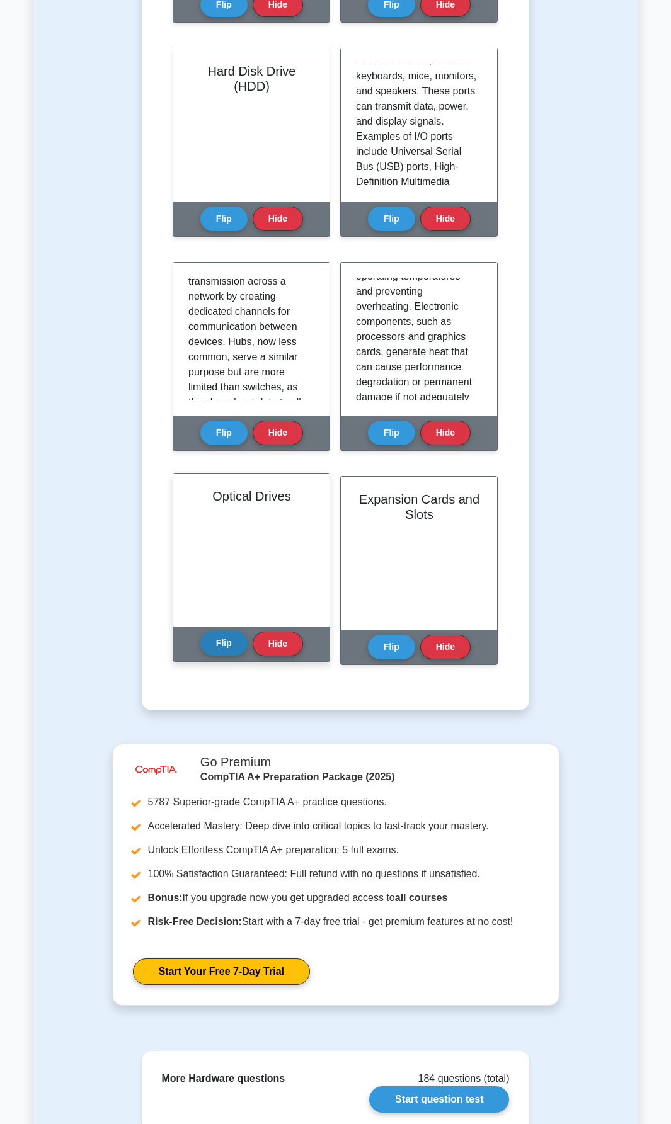
click at [227, 640] on button "Flip" at bounding box center [223, 643] width 47 height 25
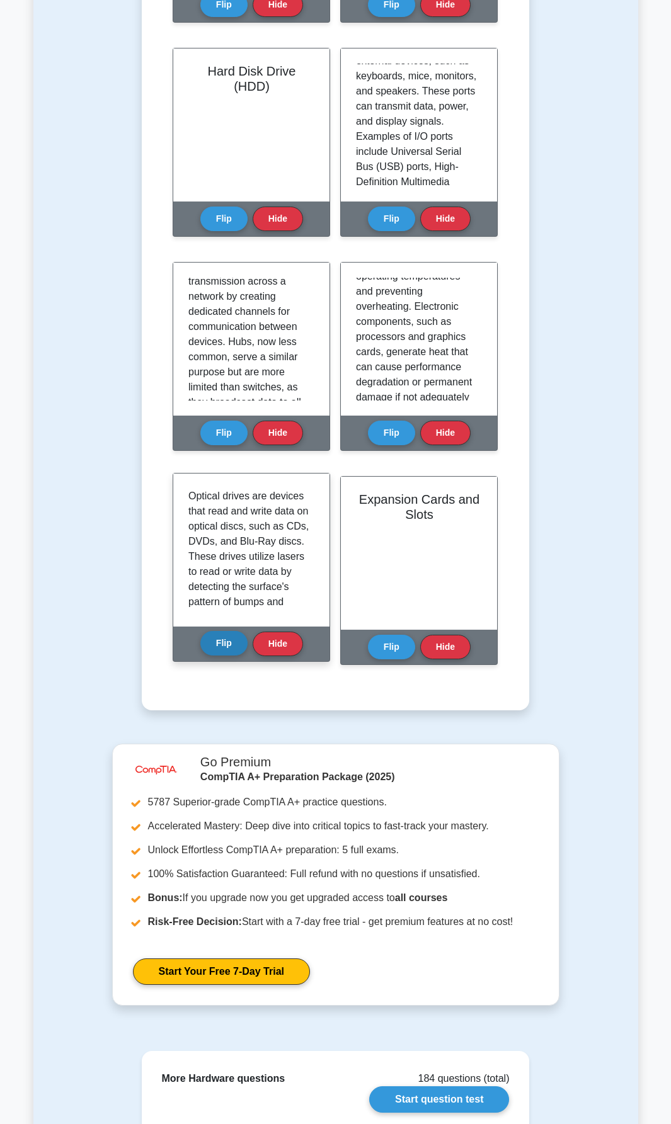
click at [222, 640] on button "Flip" at bounding box center [223, 643] width 47 height 25
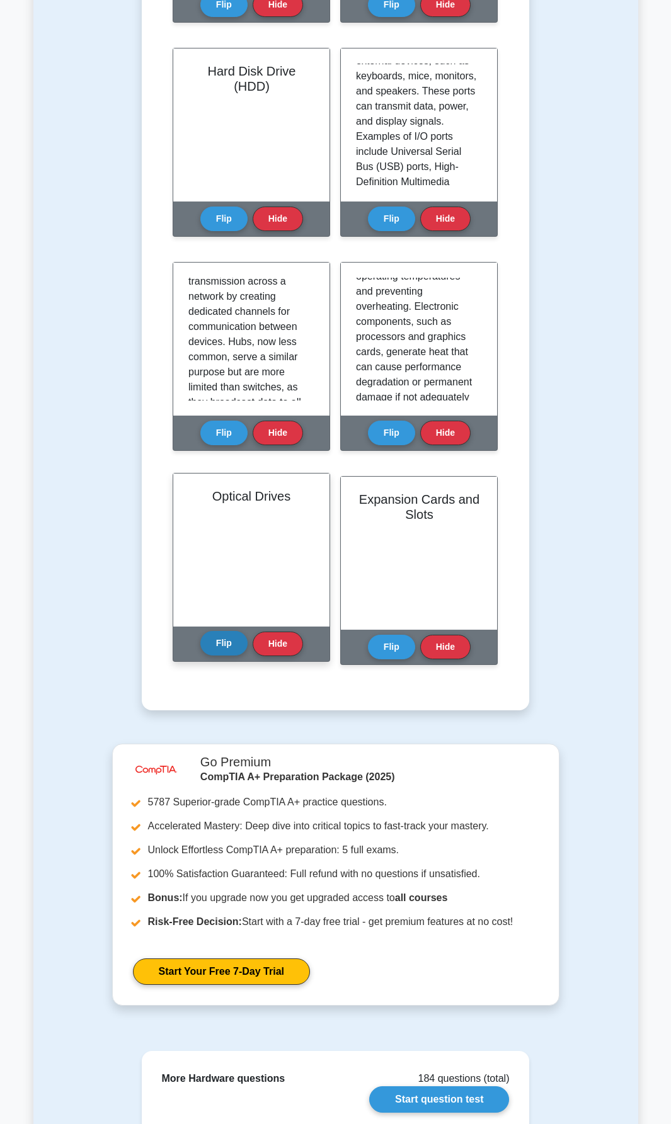
click at [222, 640] on button "Flip" at bounding box center [223, 643] width 47 height 25
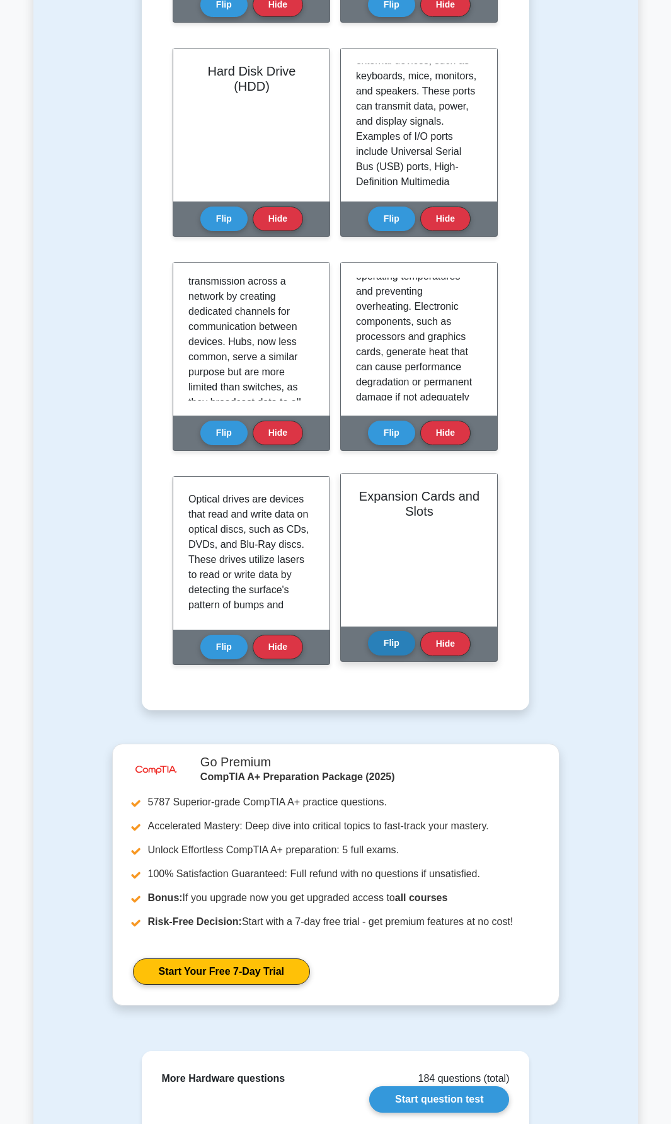
click at [390, 643] on button "Flip" at bounding box center [391, 643] width 47 height 25
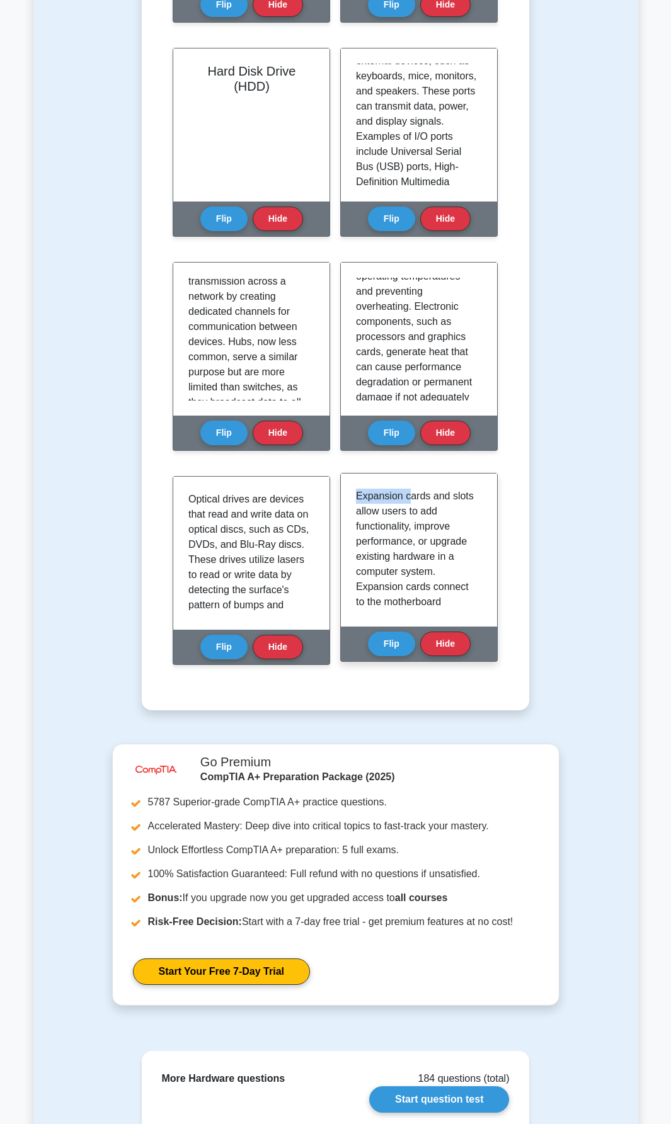
drag, startPoint x: 354, startPoint y: 498, endPoint x: 409, endPoint y: 489, distance: 55.5
click at [409, 489] on div "Expansion cards and slots allow users to add functionality, improve performance…" at bounding box center [419, 549] width 156 height 153
click at [384, 518] on p "Expansion cards and slots allow users to add functionality, improve performance…" at bounding box center [416, 738] width 121 height 499
drag, startPoint x: 354, startPoint y: 540, endPoint x: 452, endPoint y: 540, distance: 97.6
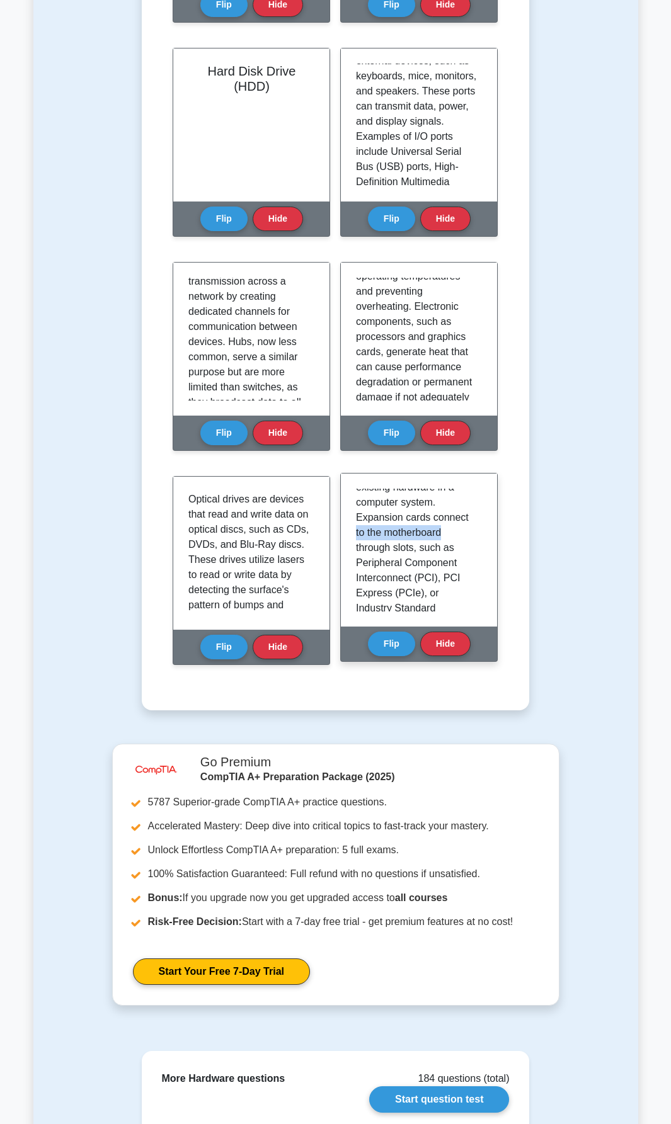
click at [452, 540] on div "Expansion cards and slots allow users to add functionality, improve performance…" at bounding box center [419, 549] width 156 height 153
click at [449, 556] on p "Expansion cards and slots allow users to add functionality, improve performance…" at bounding box center [416, 668] width 121 height 499
drag, startPoint x: 354, startPoint y: 549, endPoint x: 456, endPoint y: 556, distance: 101.6
click at [456, 556] on div "Expansion cards and slots allow users to add functionality, improve performance…" at bounding box center [419, 549] width 156 height 153
click at [400, 575] on p "Expansion cards and slots allow users to add functionality, improve performance…" at bounding box center [416, 668] width 121 height 499
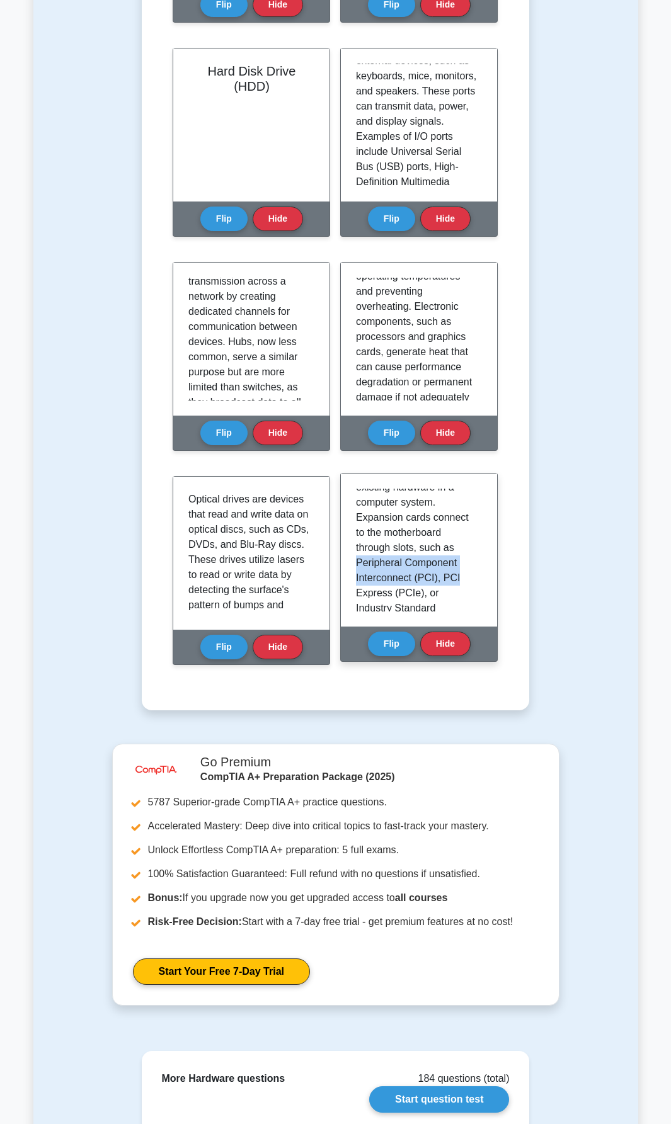
drag, startPoint x: 354, startPoint y: 565, endPoint x: 453, endPoint y: 573, distance: 99.2
click at [453, 573] on div "Expansion cards and slots allow users to add functionality, improve performance…" at bounding box center [419, 549] width 156 height 153
click at [391, 589] on p "Expansion cards and slots allow users to add functionality, improve performance…" at bounding box center [416, 668] width 121 height 499
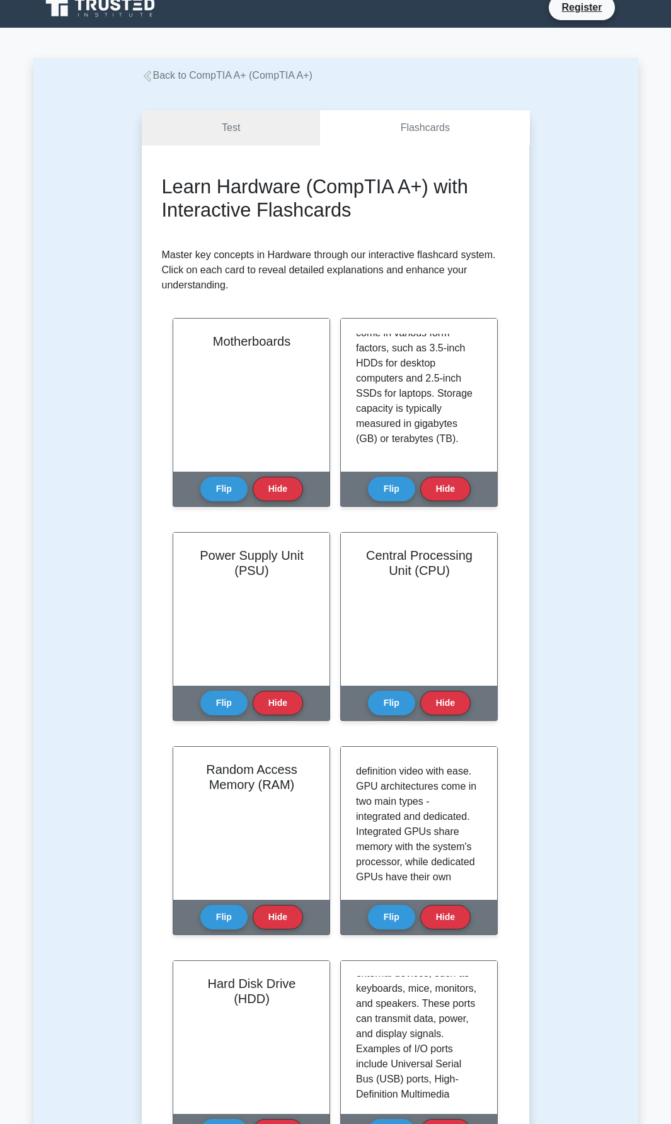
scroll to position [0, 0]
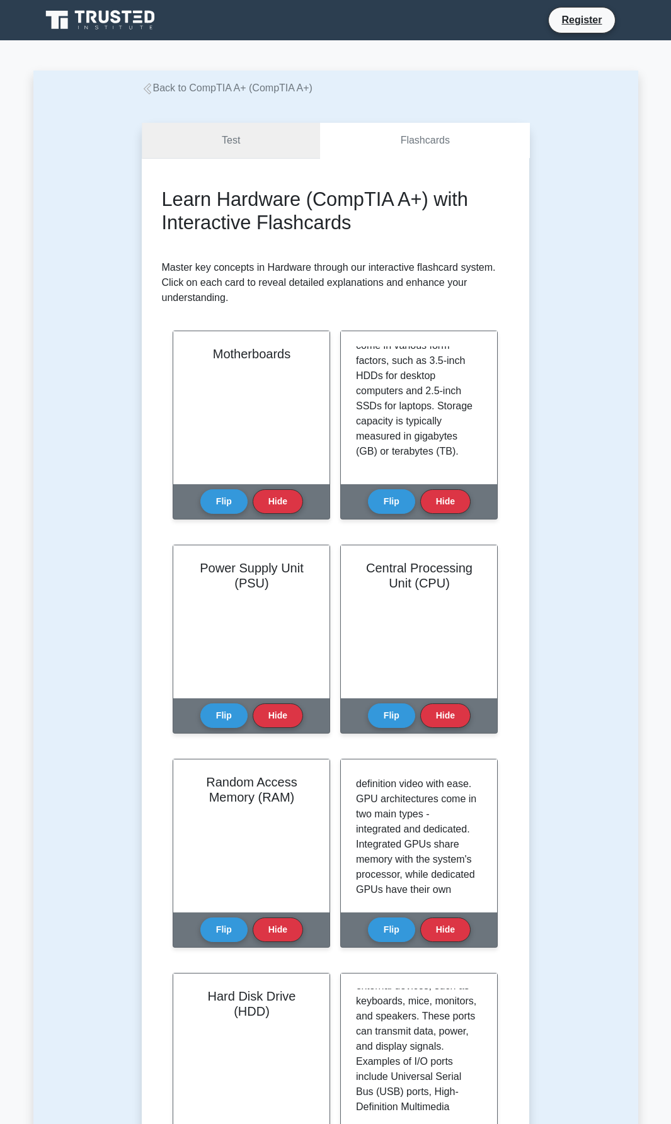
click at [242, 145] on link "Test" at bounding box center [231, 141] width 179 height 36
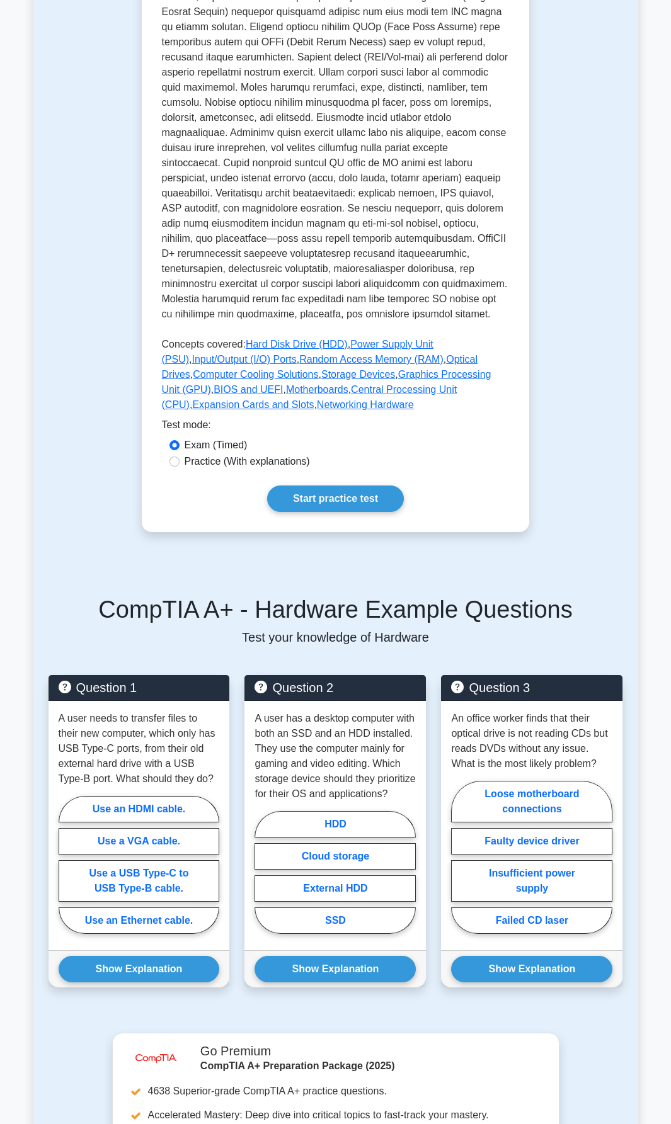
scroll to position [395, 0]
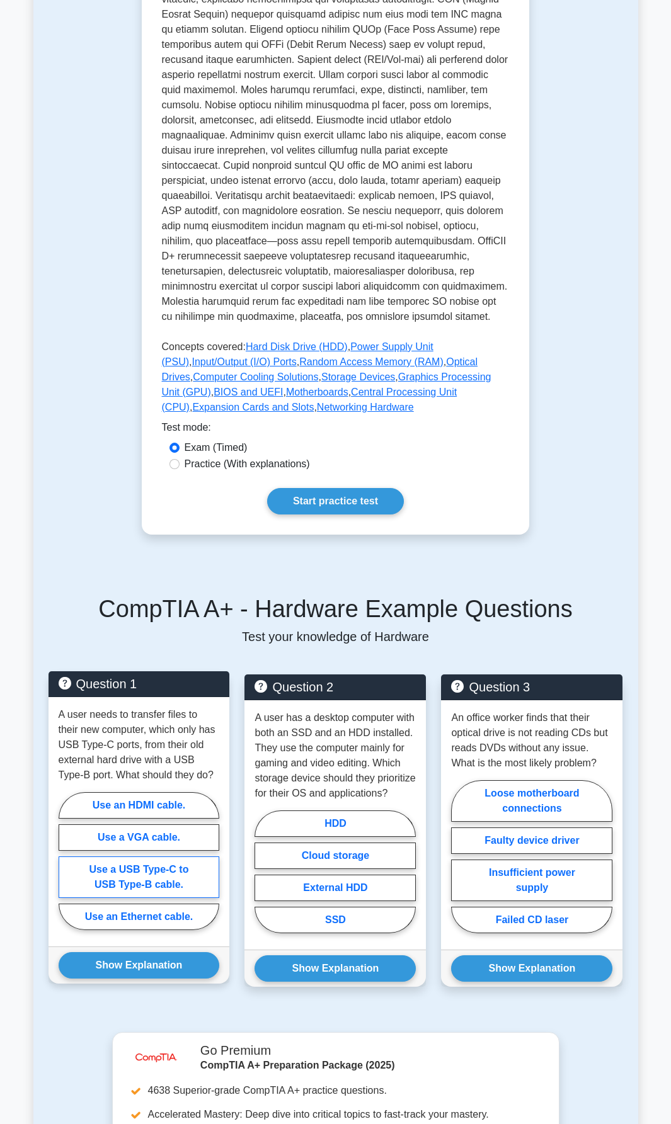
click at [142, 871] on label "Use a USB Type-C to USB Type-B cable." at bounding box center [139, 877] width 161 height 42
click at [67, 868] on input "Use a USB Type-C to USB Type-B cable." at bounding box center [63, 864] width 8 height 8
radio input "true"
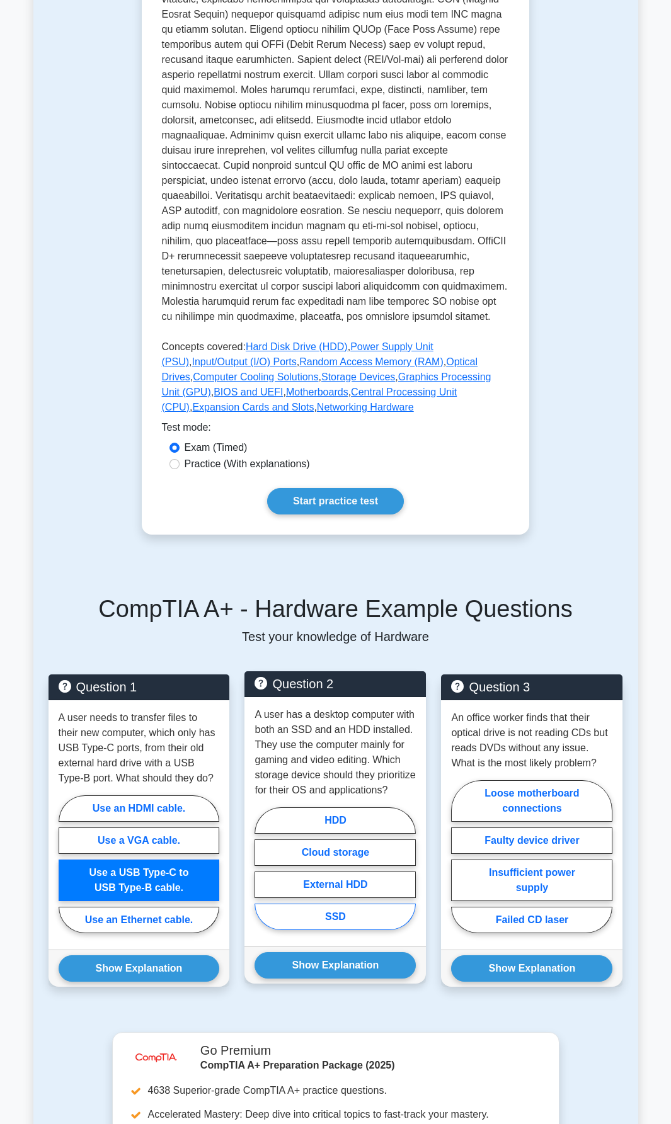
click at [338, 930] on label "SSD" at bounding box center [334, 916] width 161 height 26
click at [263, 876] on input "SSD" at bounding box center [258, 872] width 8 height 8
radio input "true"
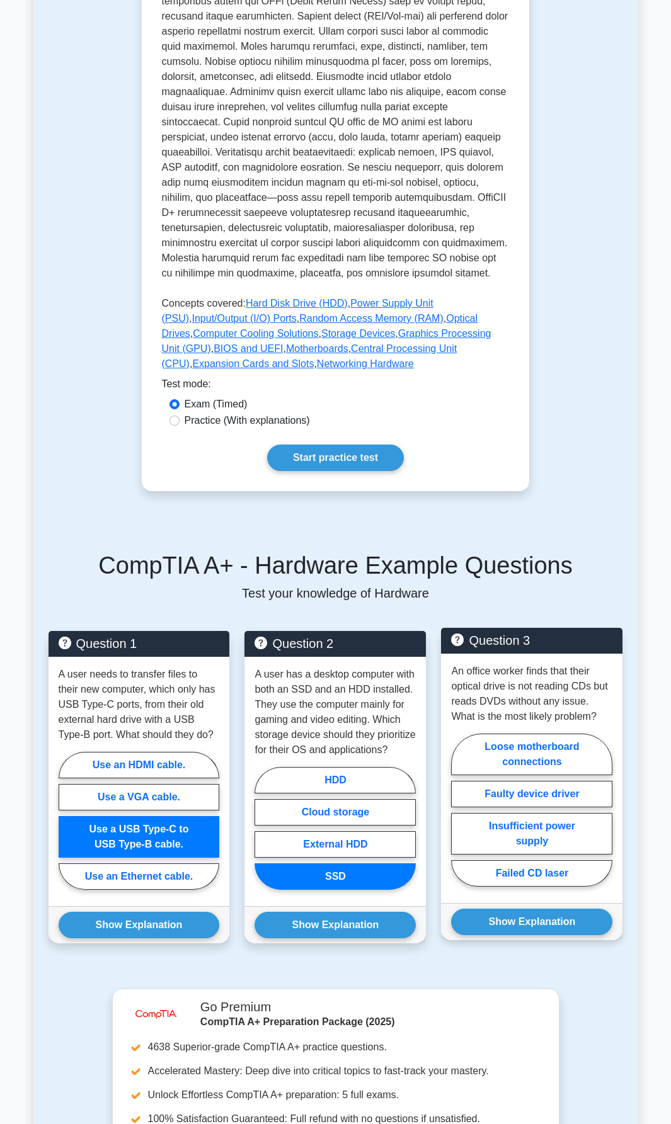
scroll to position [440, 0]
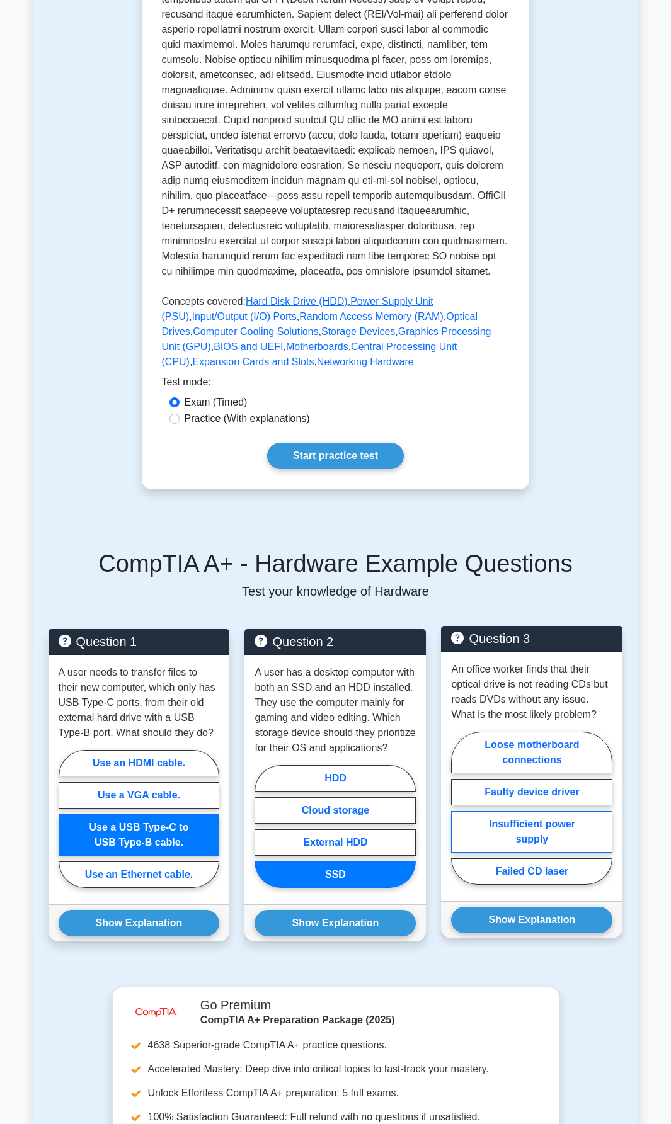
drag, startPoint x: 482, startPoint y: 829, endPoint x: 569, endPoint y: 841, distance: 87.7
click at [569, 841] on label "Insufficient power supply" at bounding box center [531, 832] width 161 height 42
click at [459, 815] on input "Insufficient power supply" at bounding box center [455, 811] width 8 height 8
radio input "true"
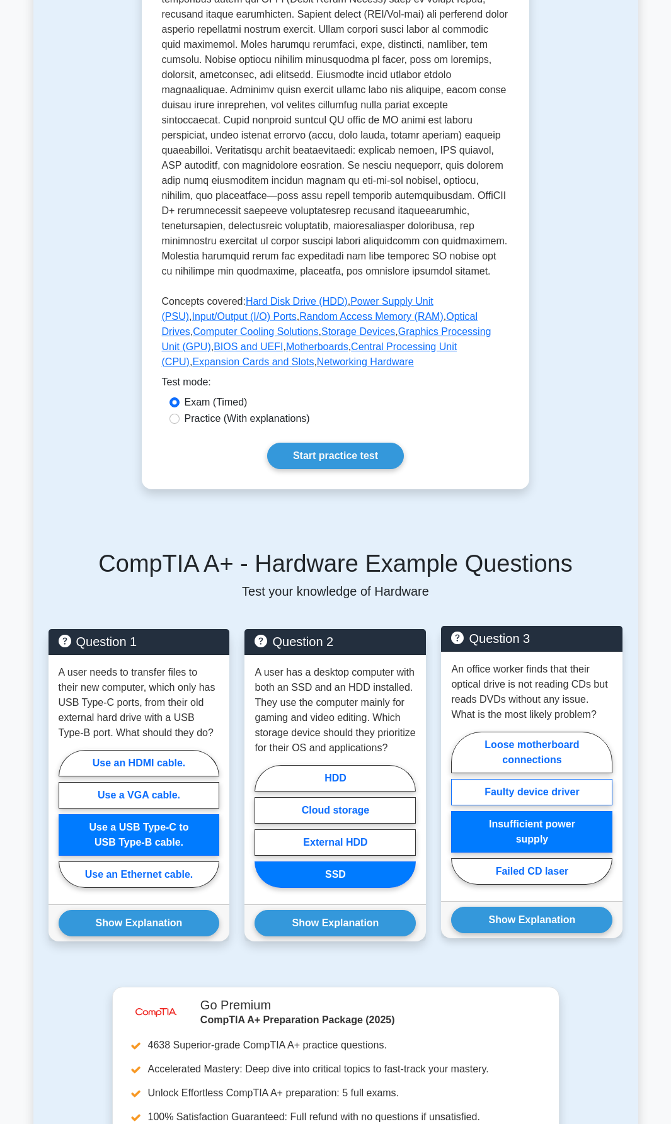
click at [475, 796] on label "Faulty device driver" at bounding box center [531, 792] width 161 height 26
click at [459, 807] on input "Faulty device driver" at bounding box center [455, 811] width 8 height 8
radio input "true"
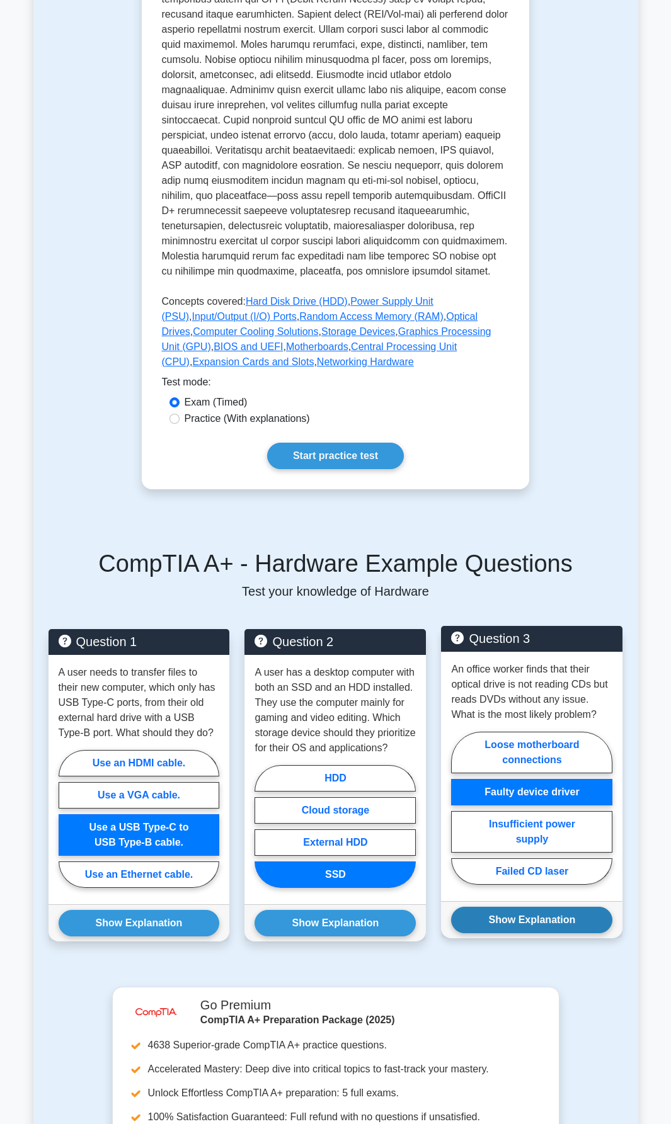
click at [532, 913] on button "Show Explanation" at bounding box center [531, 920] width 161 height 26
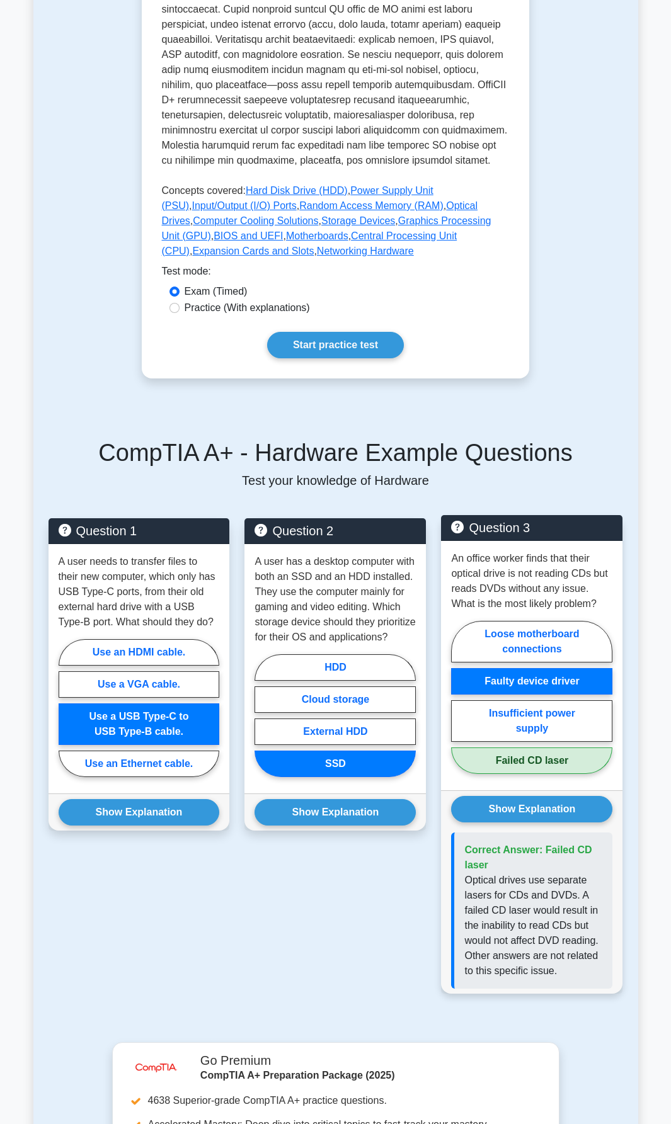
scroll to position [552, 0]
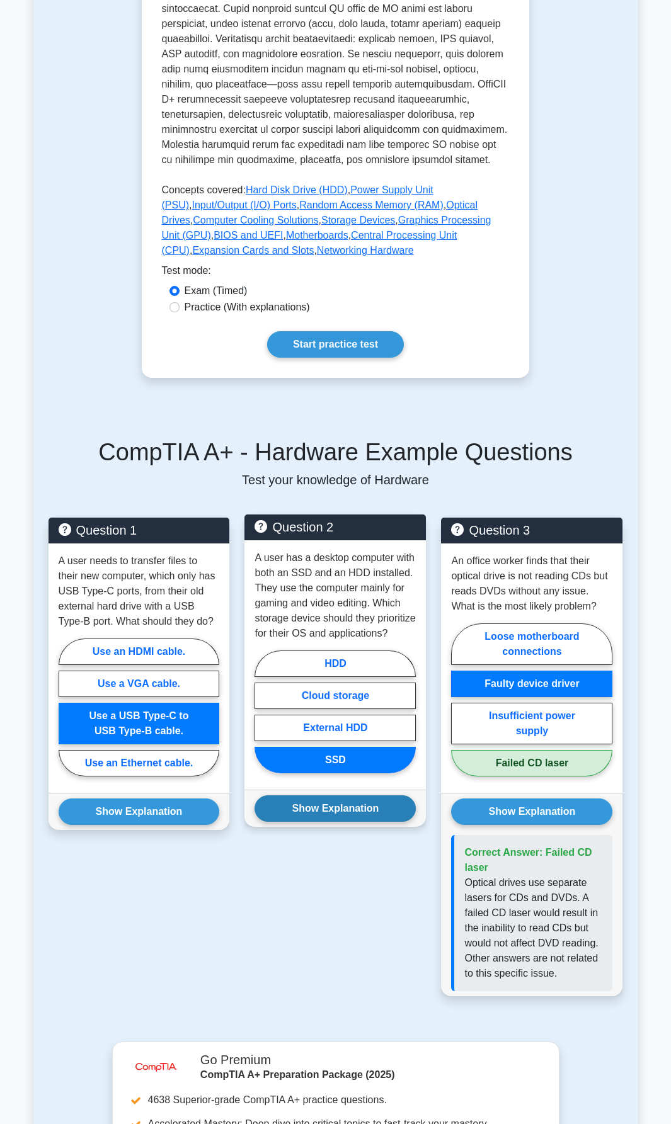
click at [359, 822] on button "Show Explanation" at bounding box center [334, 808] width 161 height 26
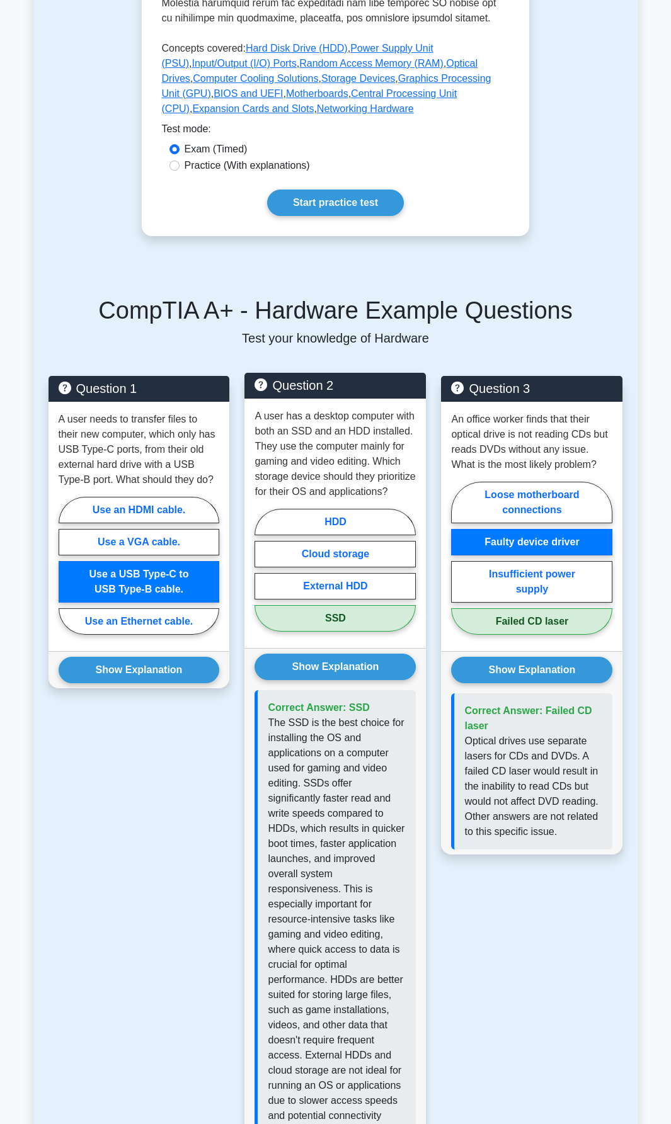
scroll to position [694, 0]
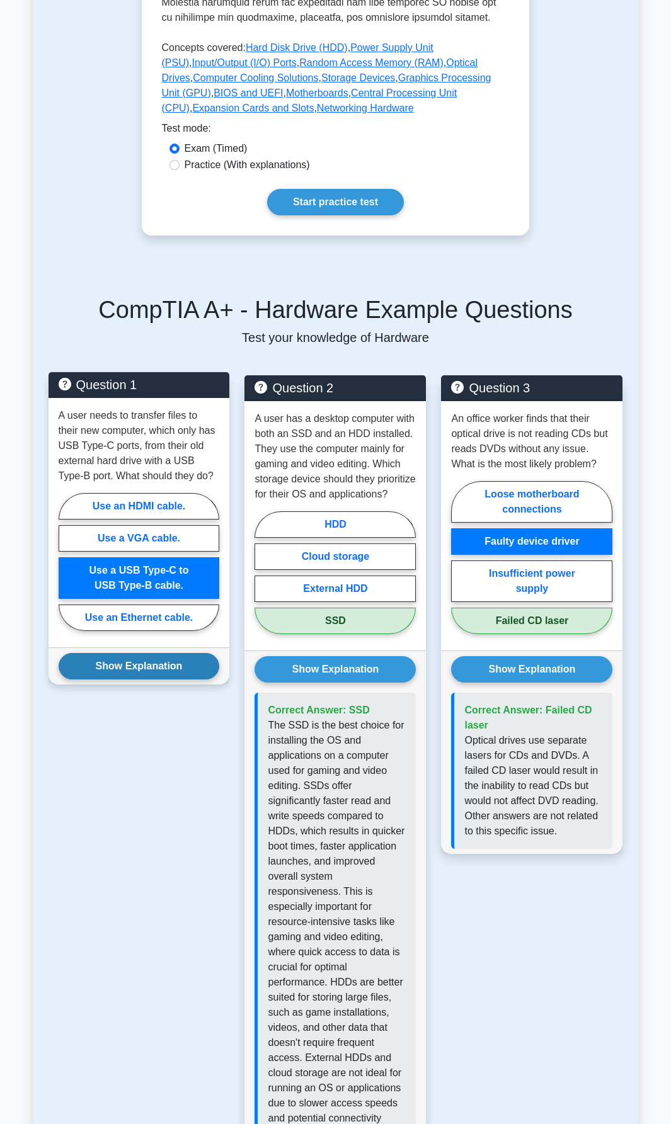
click at [139, 679] on button "Show Explanation" at bounding box center [139, 666] width 161 height 26
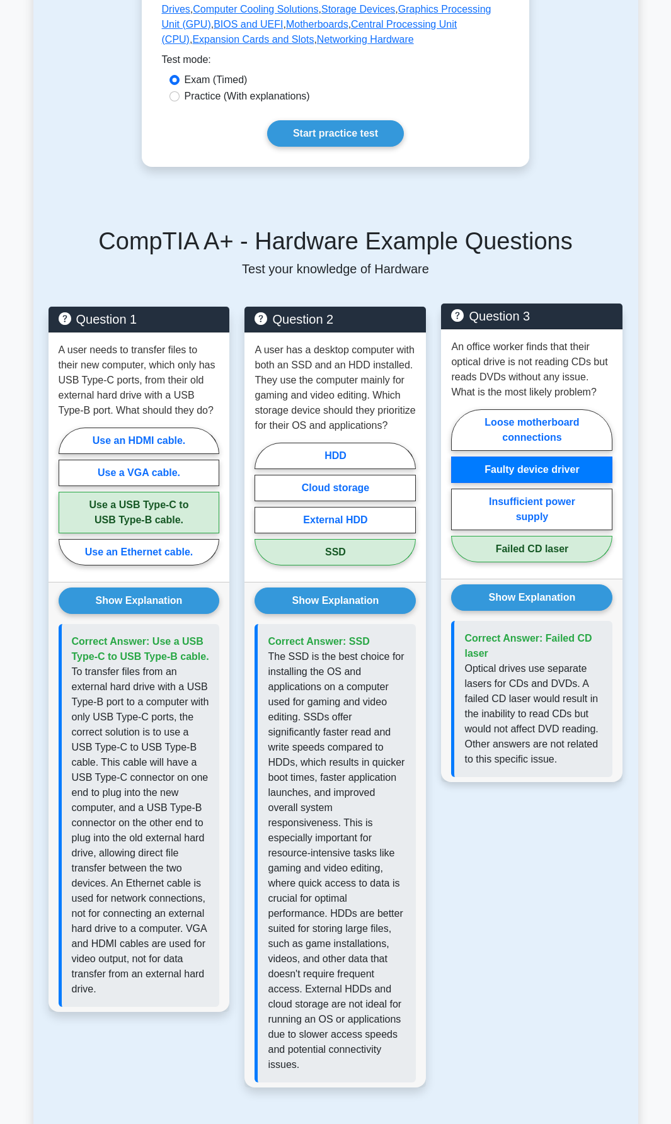
scroll to position [763, 0]
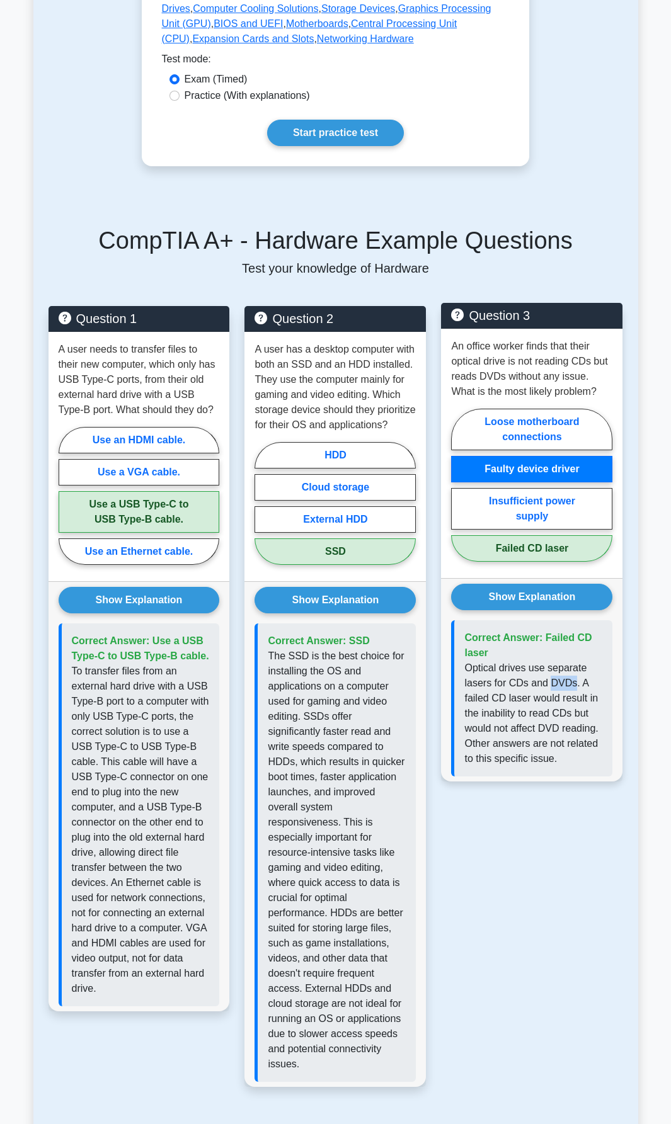
drag, startPoint x: 550, startPoint y: 682, endPoint x: 571, endPoint y: 684, distance: 21.4
click at [571, 684] on p "Optical drives use separate lasers for CDs and DVDs. A failed CD laser would re…" at bounding box center [533, 713] width 138 height 106
click at [548, 714] on p "Optical drives use separate lasers for CDs and DVDs. A failed CD laser would re…" at bounding box center [533, 713] width 138 height 106
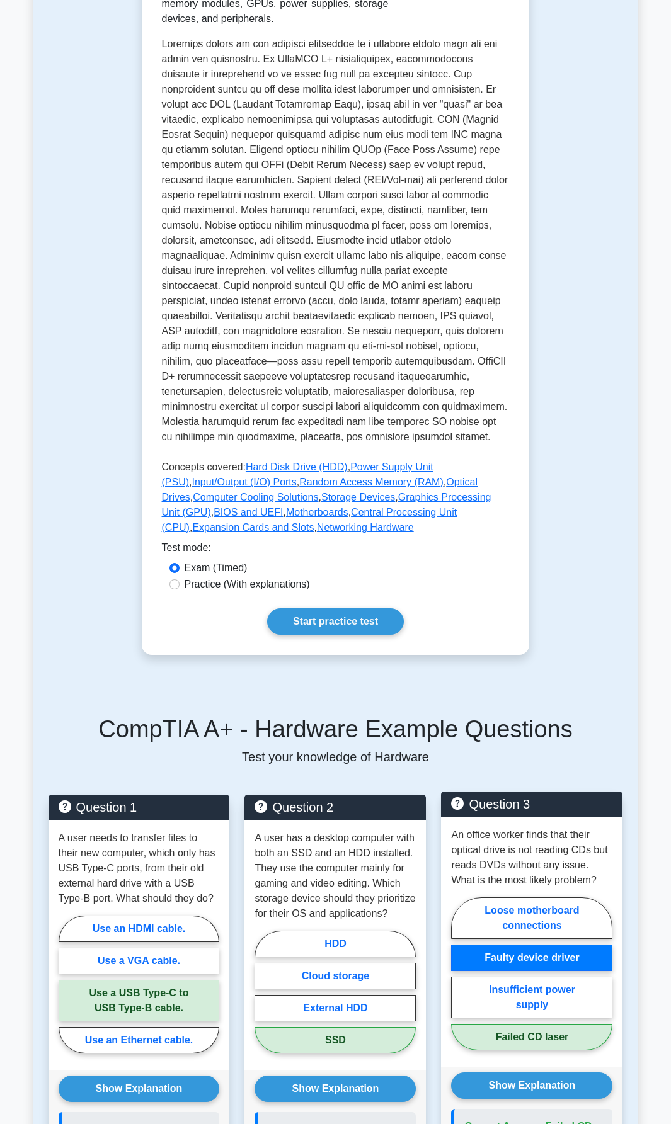
scroll to position [0, 0]
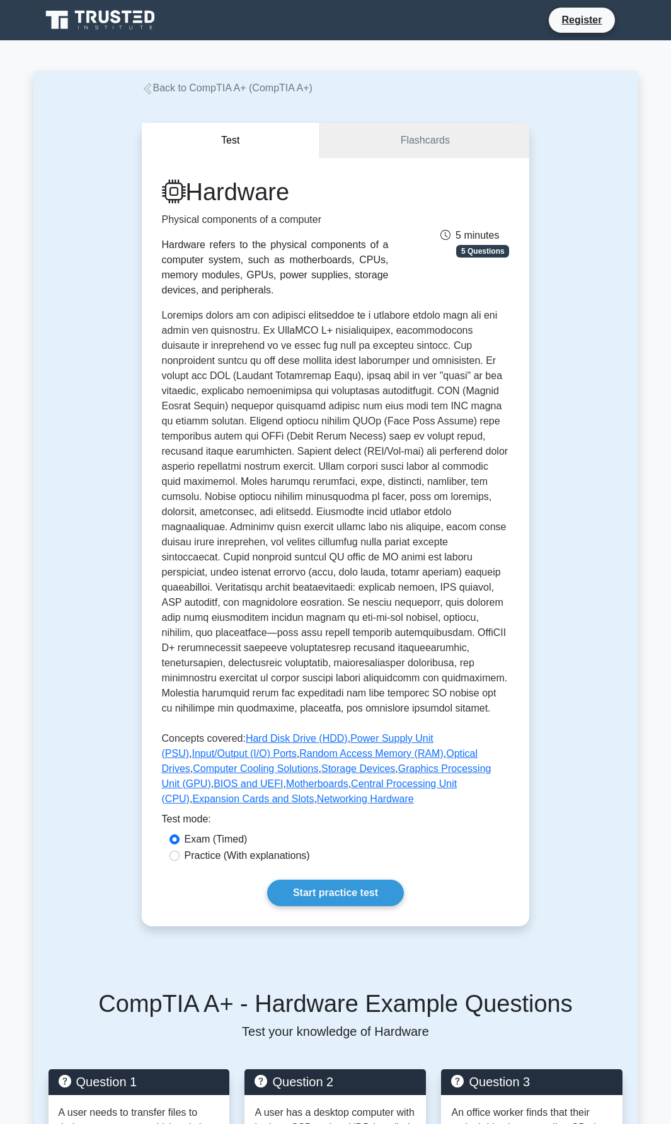
click at [448, 234] on icon at bounding box center [445, 235] width 10 height 11
drag, startPoint x: 217, startPoint y: 290, endPoint x: 273, endPoint y: 293, distance: 55.5
click at [273, 293] on div "Hardware refers to the physical components of a computer system, such as mother…" at bounding box center [275, 267] width 227 height 60
copy div "peripherals."
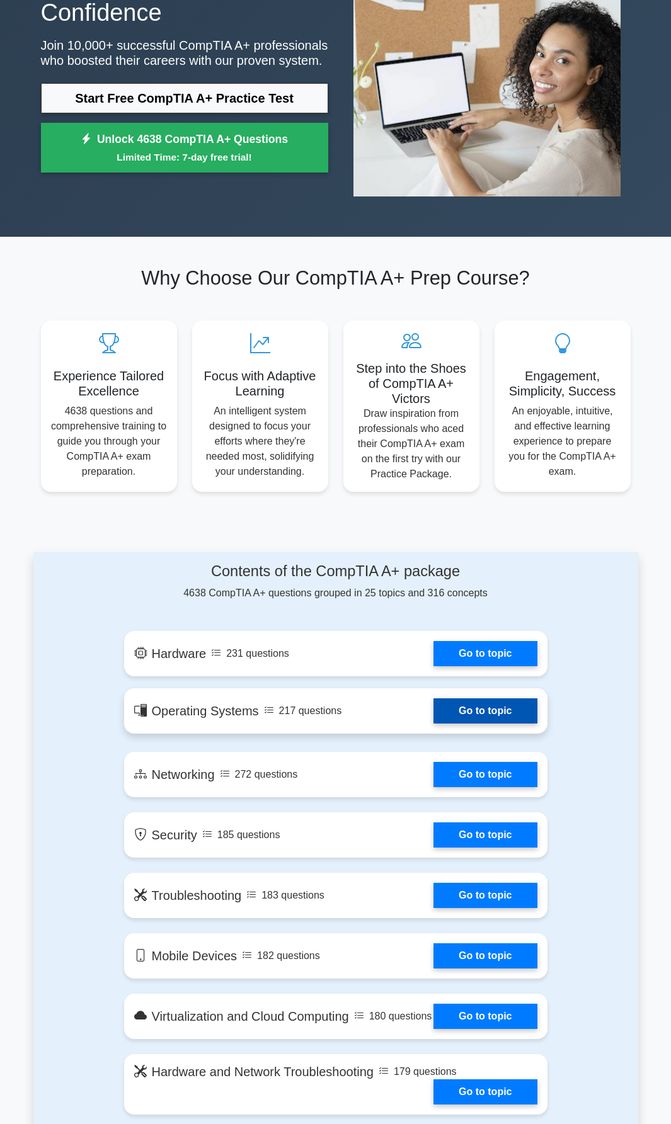
click at [433, 712] on link "Go to topic" at bounding box center [484, 710] width 103 height 25
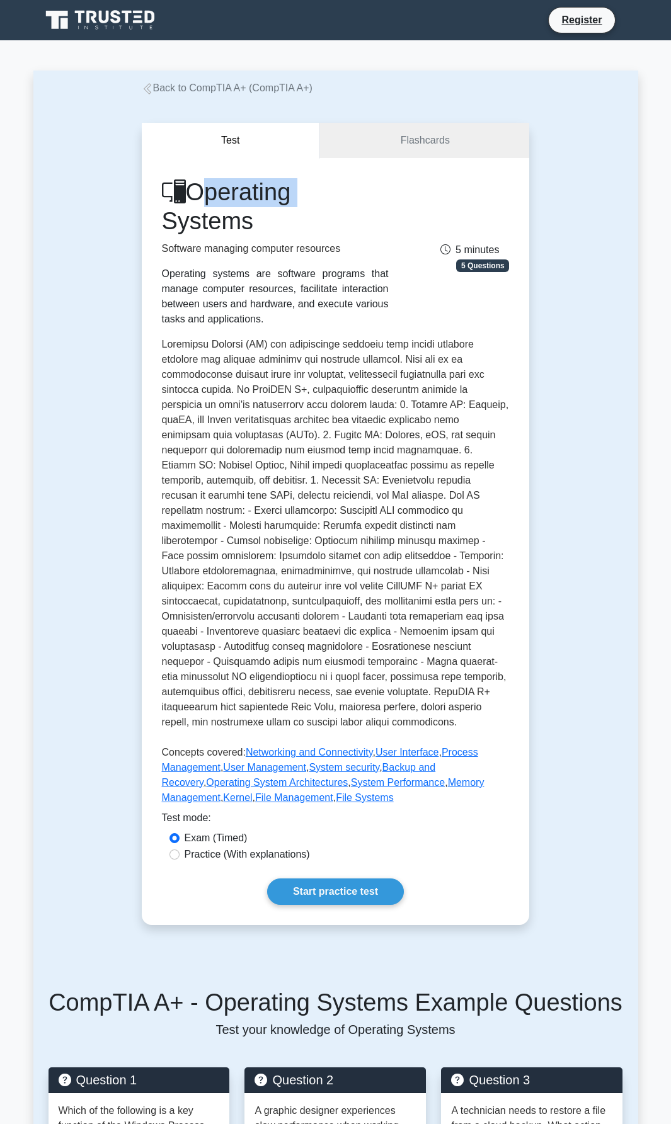
drag, startPoint x: 200, startPoint y: 194, endPoint x: 298, endPoint y: 201, distance: 97.8
click at [298, 201] on h1 "Operating Systems" at bounding box center [275, 206] width 227 height 57
drag, startPoint x: 166, startPoint y: 217, endPoint x: 270, endPoint y: 230, distance: 105.3
click at [269, 230] on h1 "Operating Systems" at bounding box center [275, 206] width 227 height 57
drag, startPoint x: 303, startPoint y: 293, endPoint x: 340, endPoint y: 296, distance: 37.3
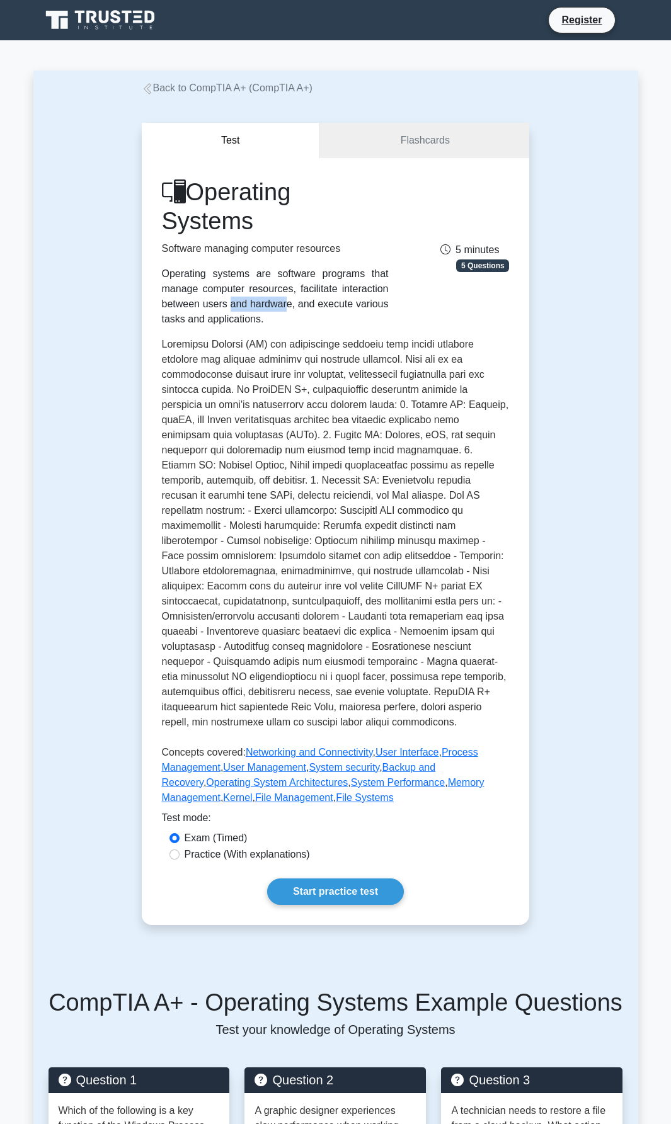
click at [340, 295] on div "Operating systems are software programs that manage computer resources, facilit…" at bounding box center [275, 296] width 227 height 60
click at [322, 290] on div "Operating systems are software programs that manage computer resources, facilit…" at bounding box center [275, 296] width 227 height 60
drag, startPoint x: 300, startPoint y: 291, endPoint x: 329, endPoint y: 299, distance: 29.3
click at [329, 299] on div "Operating systems are software programs that manage computer resources, facilit…" at bounding box center [275, 296] width 227 height 60
drag, startPoint x: 326, startPoint y: 302, endPoint x: 318, endPoint y: 316, distance: 16.6
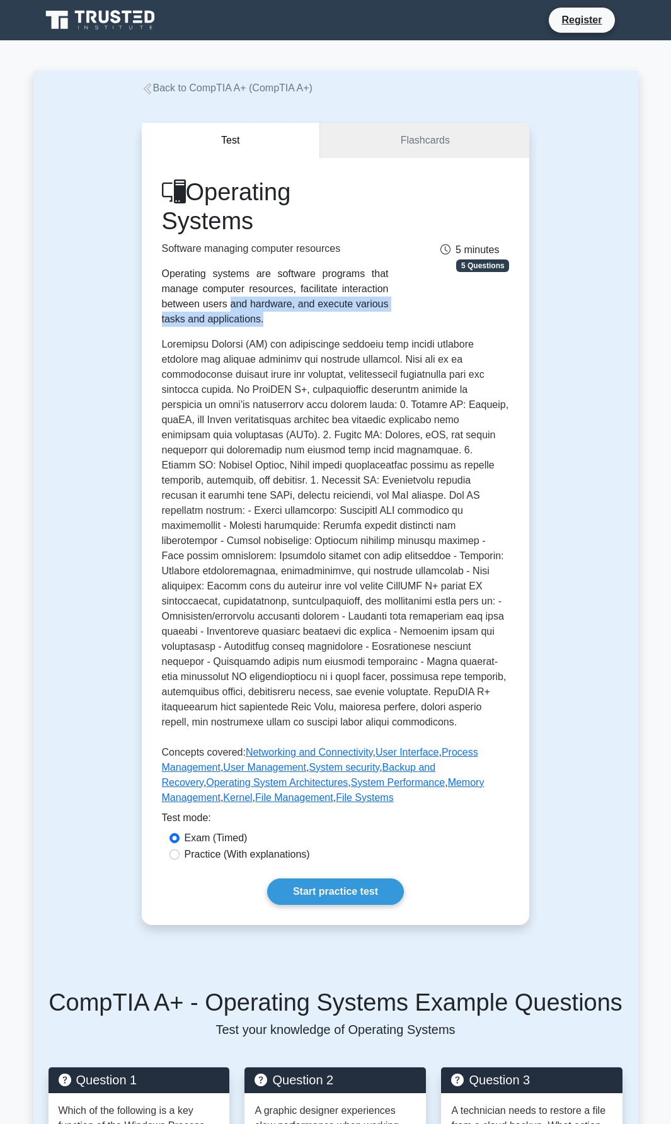
click at [326, 303] on div "Operating systems are software programs that manage computer resources, facilit…" at bounding box center [275, 296] width 227 height 60
click at [329, 321] on div "Operating systems are software programs that manage computer resources, facilit…" at bounding box center [275, 296] width 227 height 60
drag, startPoint x: 203, startPoint y: 307, endPoint x: 217, endPoint y: 312, distance: 14.7
click at [208, 311] on div "Operating systems are software programs that manage computer resources, facilit…" at bounding box center [275, 296] width 227 height 60
click at [227, 312] on div "Operating systems are software programs that manage computer resources, facilit…" at bounding box center [275, 296] width 227 height 60
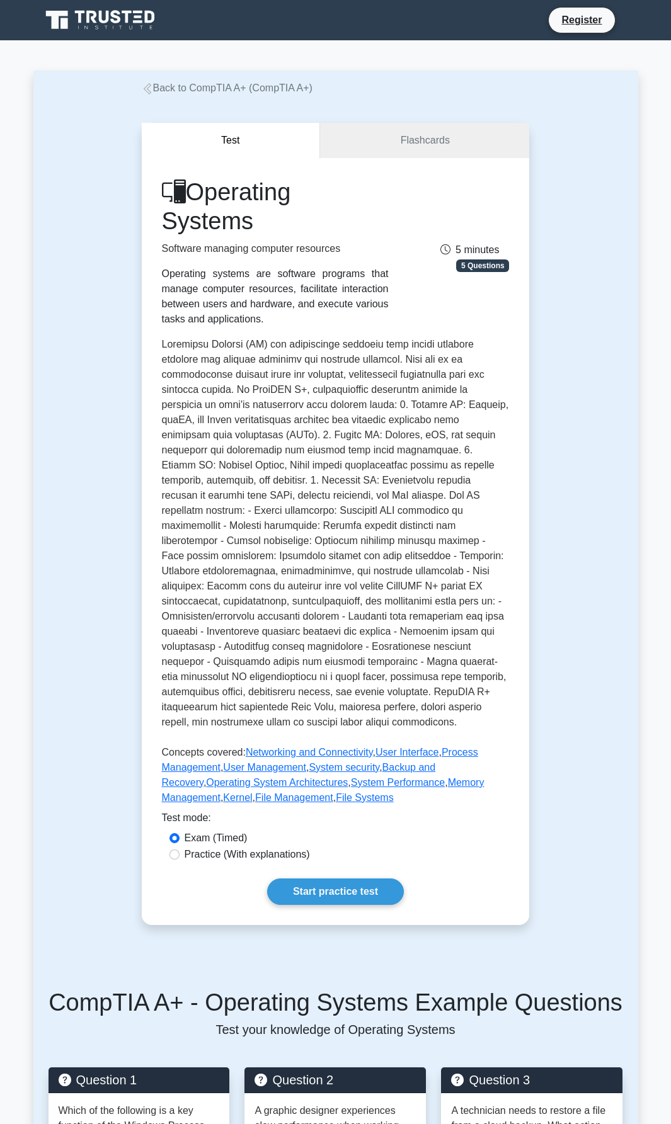
click at [253, 312] on div "Operating systems are software programs that manage computer resources, facilit…" at bounding box center [275, 296] width 227 height 60
click at [258, 305] on div "Operating systems are software programs that manage computer resources, facilit…" at bounding box center [275, 296] width 227 height 60
click at [306, 305] on div "Operating systems are software programs that manage computer resources, facilit…" at bounding box center [275, 296] width 227 height 60
click at [326, 305] on div "Operating systems are software programs that manage computer resources, facilit…" at bounding box center [275, 296] width 227 height 60
click at [349, 308] on div "Operating systems are software programs that manage computer resources, facilit…" at bounding box center [275, 296] width 227 height 60
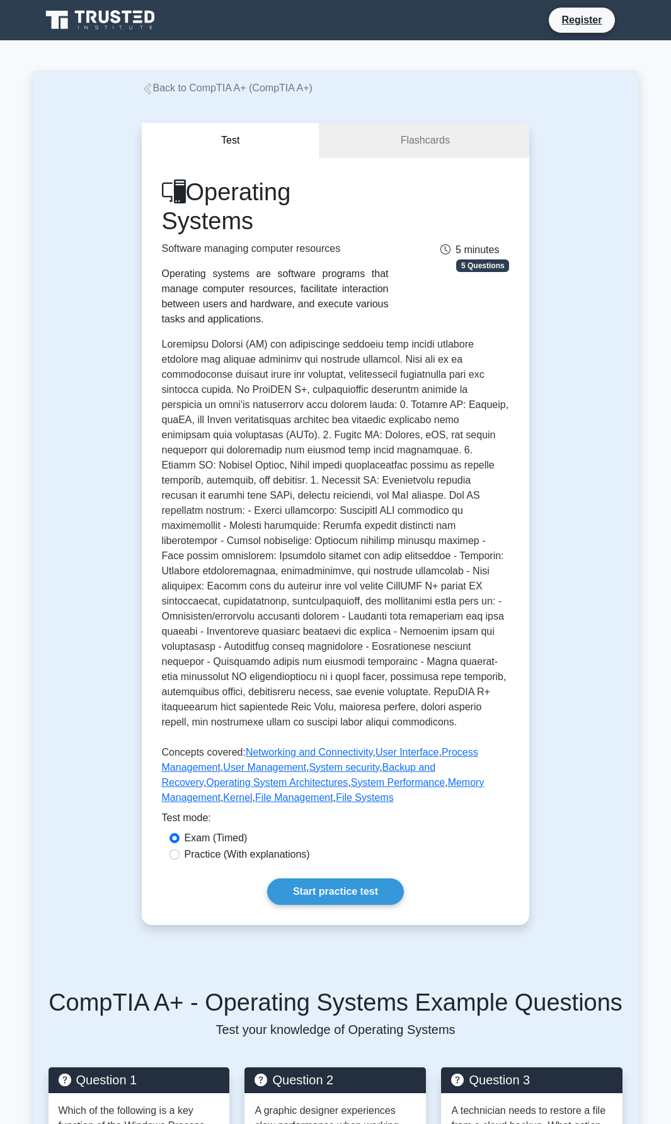
click at [377, 308] on div "Operating systems are software programs that manage computer resources, facilit…" at bounding box center [275, 296] width 227 height 60
click at [183, 322] on div "Operating systems are software programs that manage computer resources, facilit…" at bounding box center [275, 296] width 227 height 60
click at [191, 325] on div "Operating systems are software programs that manage computer resources, facilit…" at bounding box center [275, 296] width 227 height 60
click at [223, 329] on div "Operating Systems Software managing computer resources Operating systems are so…" at bounding box center [336, 493] width 348 height 631
click at [218, 316] on div "Operating systems are software programs that manage computer resources, facilit…" at bounding box center [275, 296] width 227 height 60
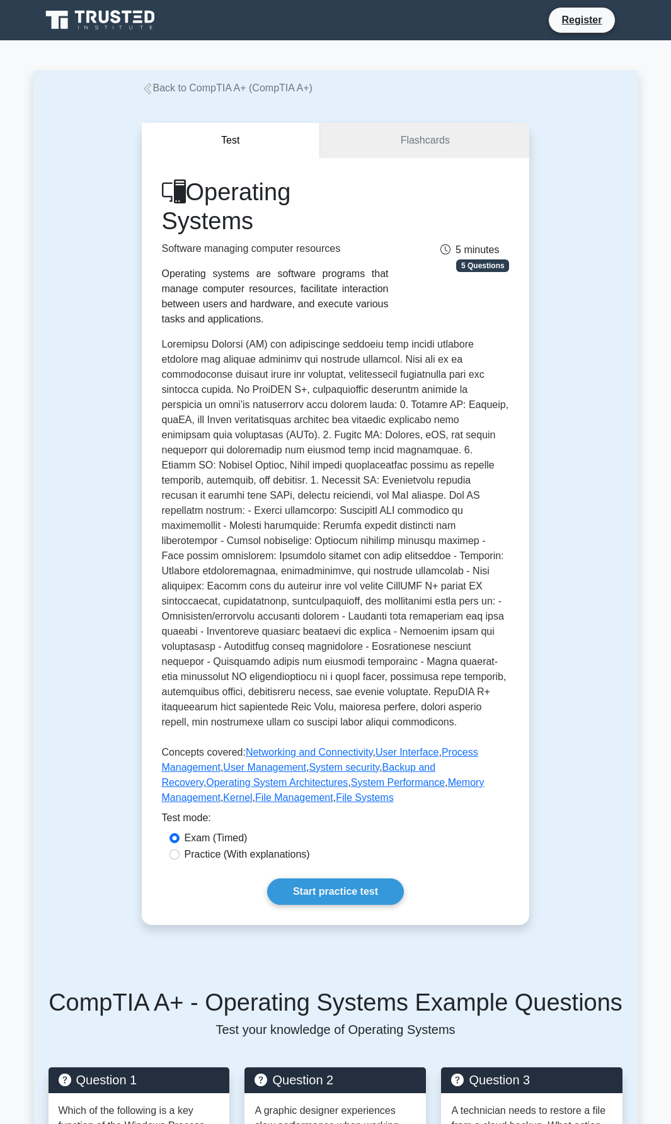
click at [232, 324] on div "Operating systems are software programs that manage computer resources, facilit…" at bounding box center [275, 296] width 227 height 60
drag, startPoint x: 220, startPoint y: 353, endPoint x: 207, endPoint y: 354, distance: 13.4
click at [219, 353] on p at bounding box center [336, 536] width 348 height 398
click at [178, 340] on p at bounding box center [336, 536] width 348 height 398
click at [225, 341] on p at bounding box center [336, 536] width 348 height 398
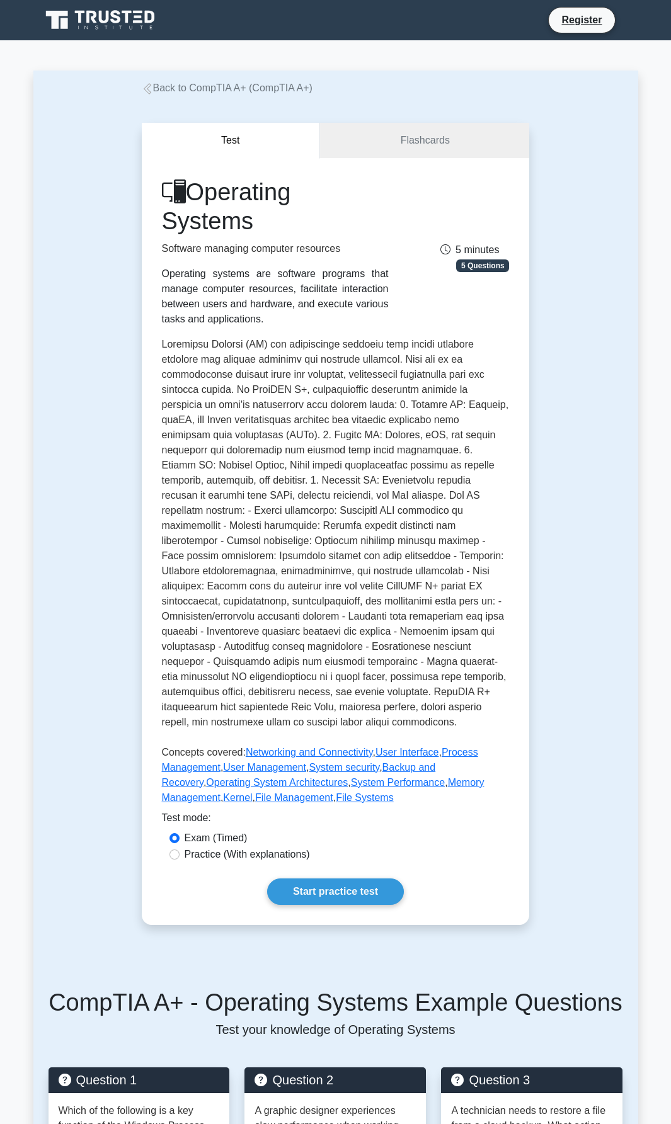
click at [276, 349] on p at bounding box center [336, 536] width 348 height 398
click at [375, 201] on h1 "Operating Systems" at bounding box center [275, 206] width 227 height 57
